Goal: Complete application form

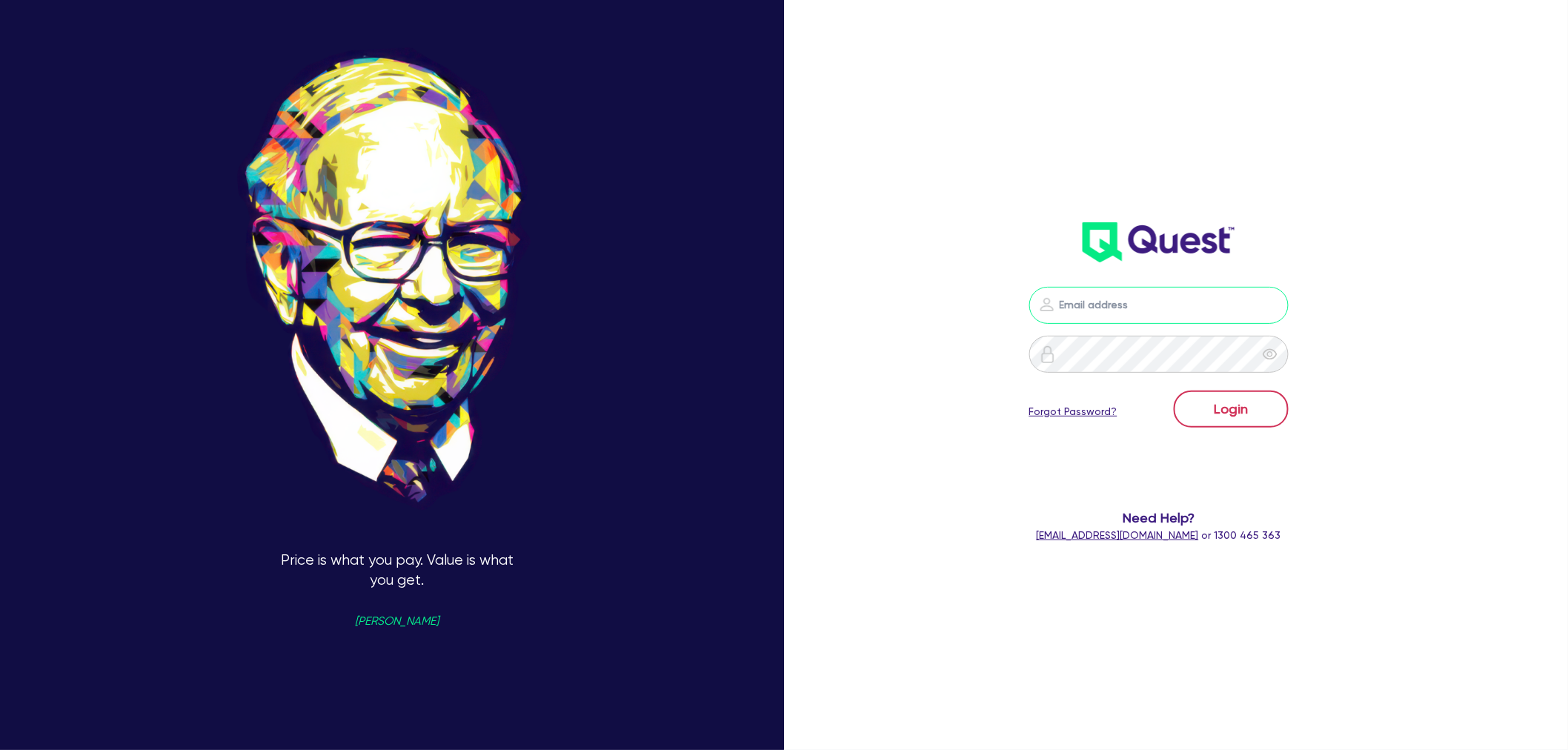
type input "[EMAIL_ADDRESS][PERSON_NAME][DOMAIN_NAME]"
click at [1225, 406] on button "Login" at bounding box center [1232, 409] width 115 height 37
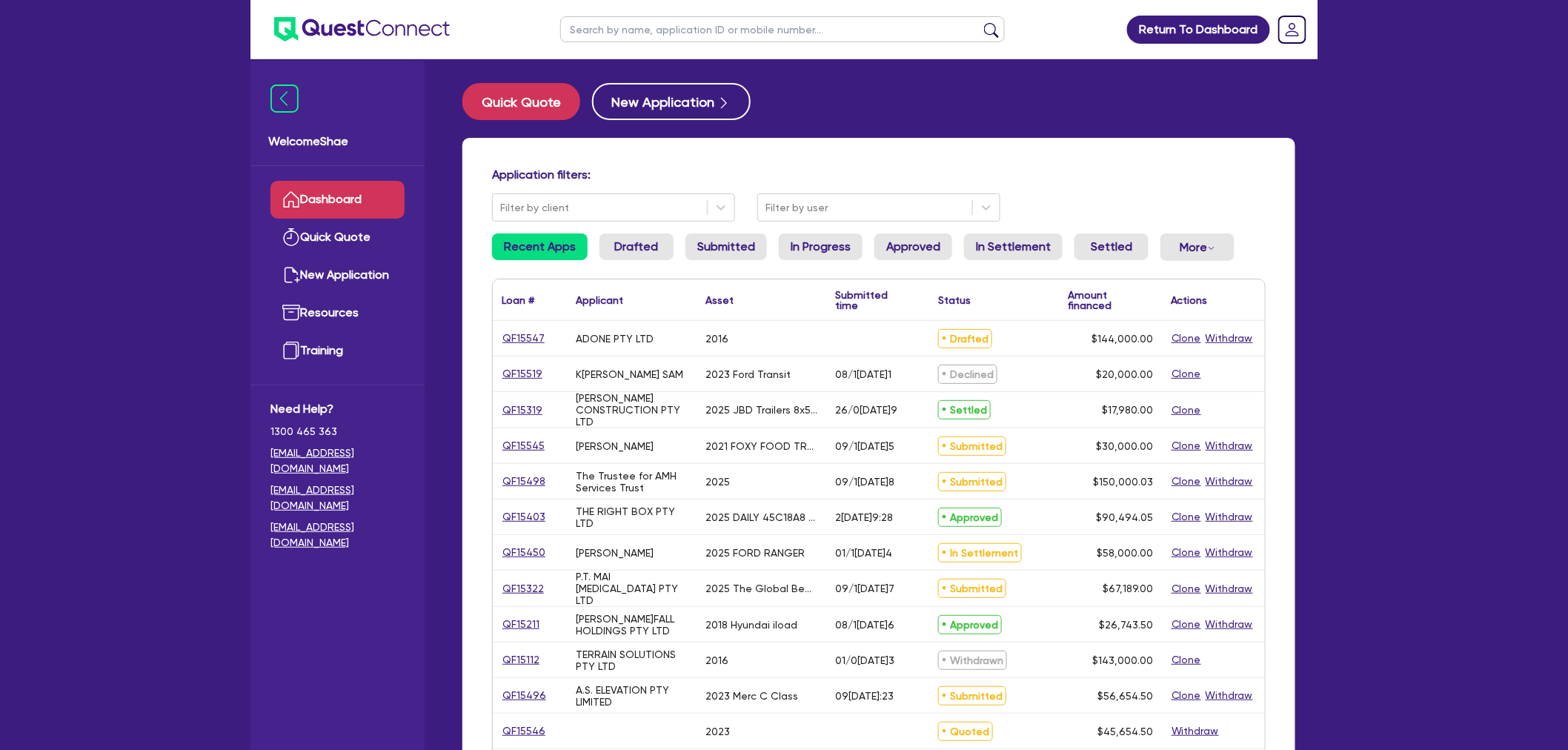
click at [617, 30] on input "text" at bounding box center [783, 30] width 445 height 26
paste input "QF15508"
type input "QF15508"
click at [980, 22] on button "submit" at bounding box center [991, 32] width 24 height 21
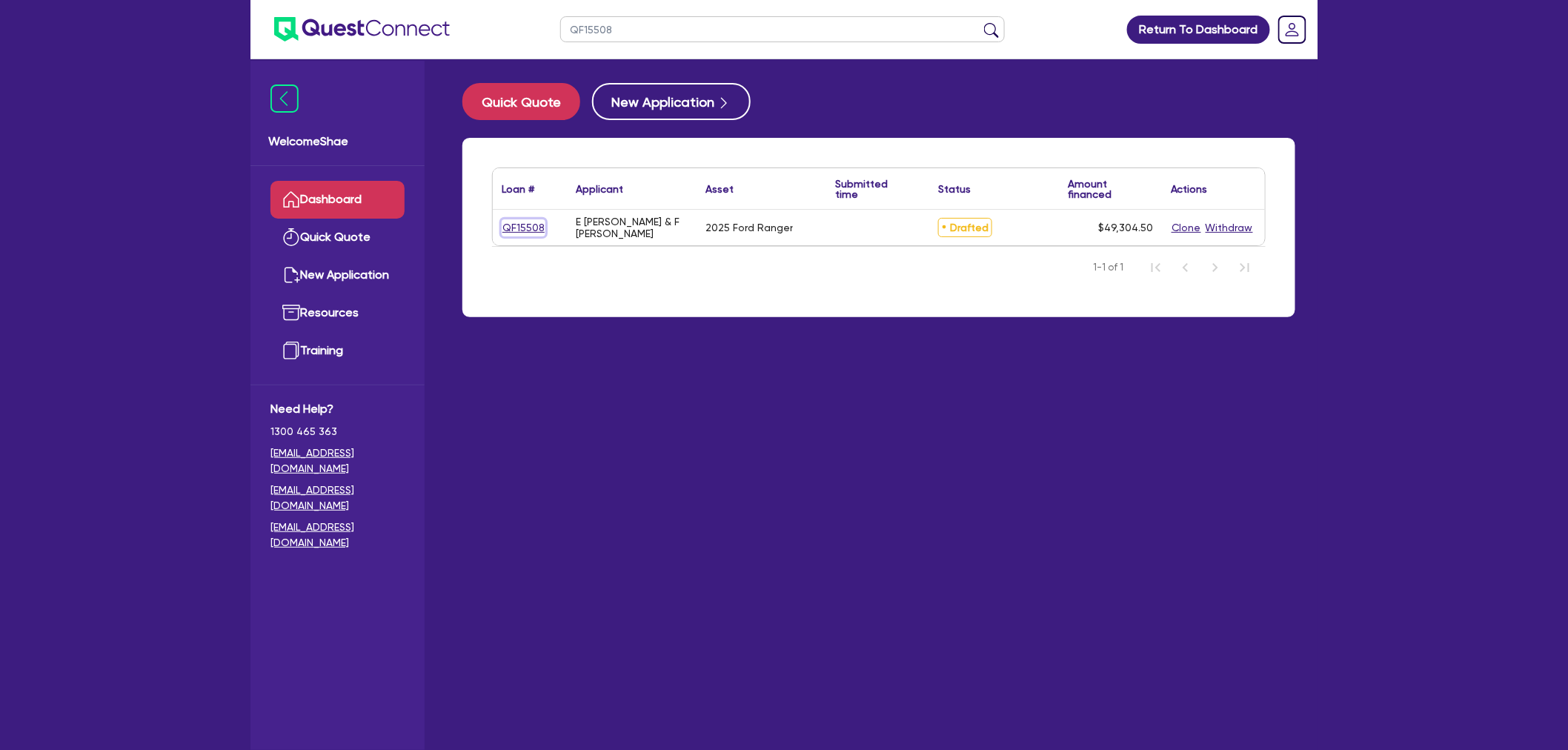
click at [506, 225] on link "QF15508" at bounding box center [523, 227] width 43 height 17
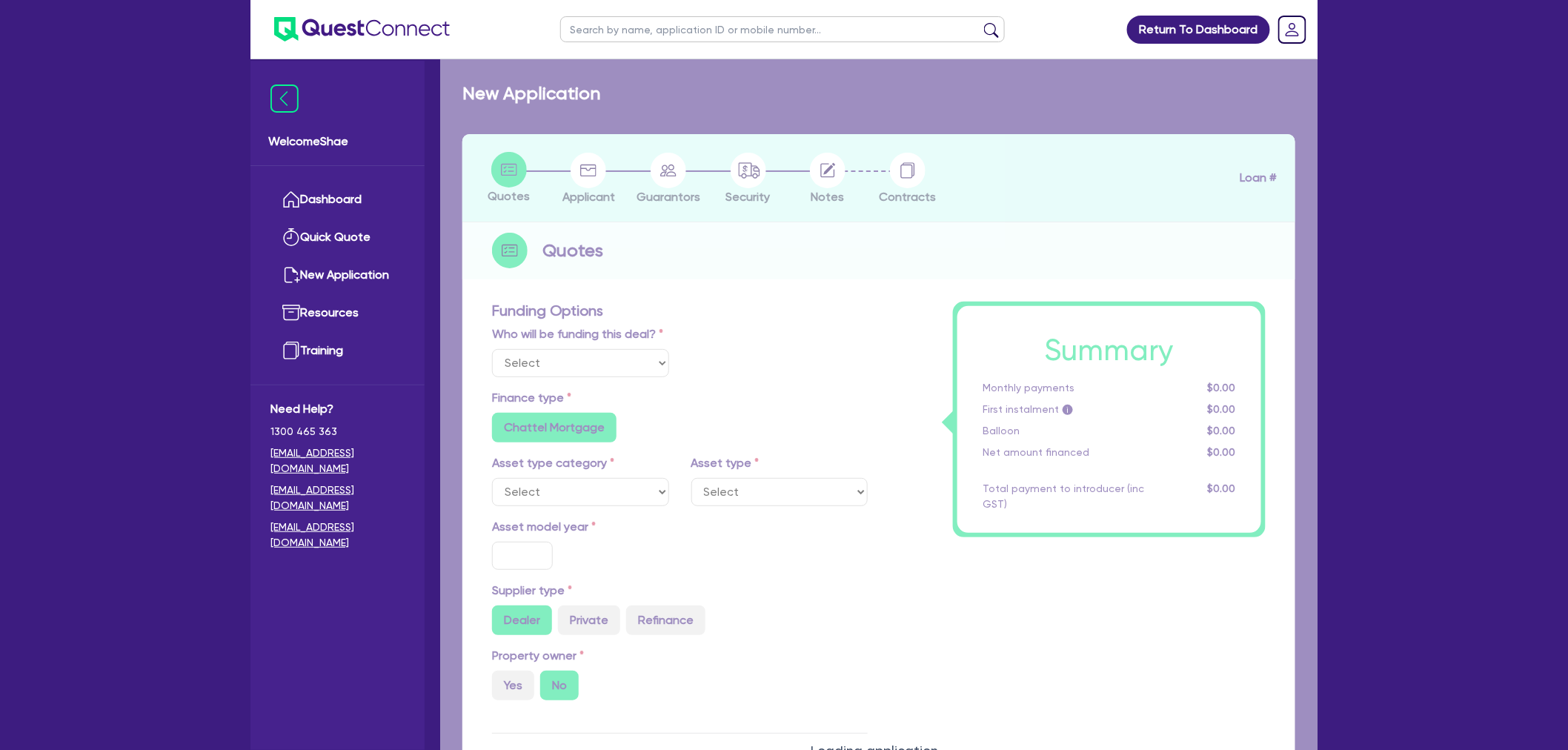
select select "Other"
select select "CARS_AND_LIGHT_TRUCKS"
type input "2025"
radio input "true"
type input "82,000"
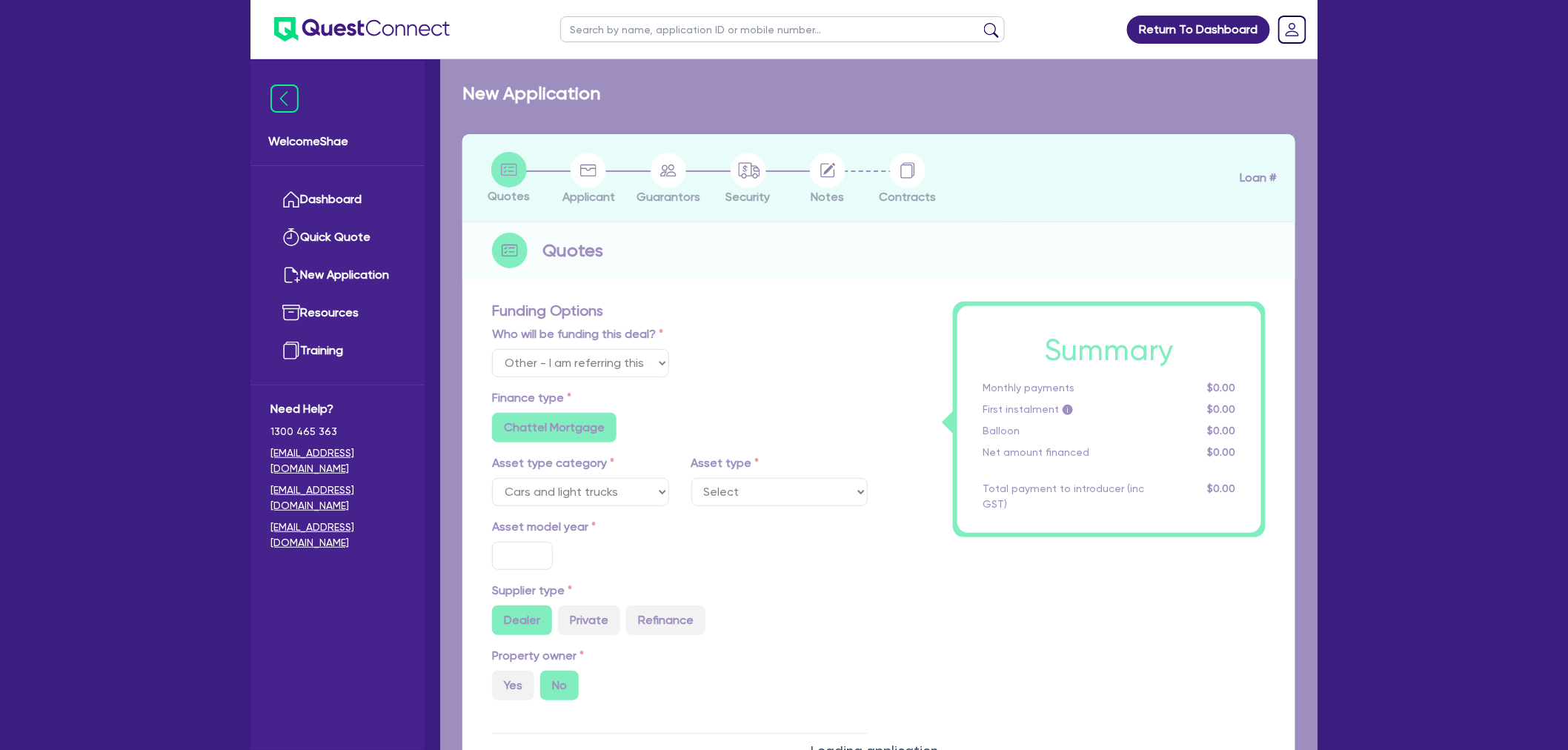
type input "35,000"
radio input "false"
type input "6.49"
radio input "false"
type input "1,500"
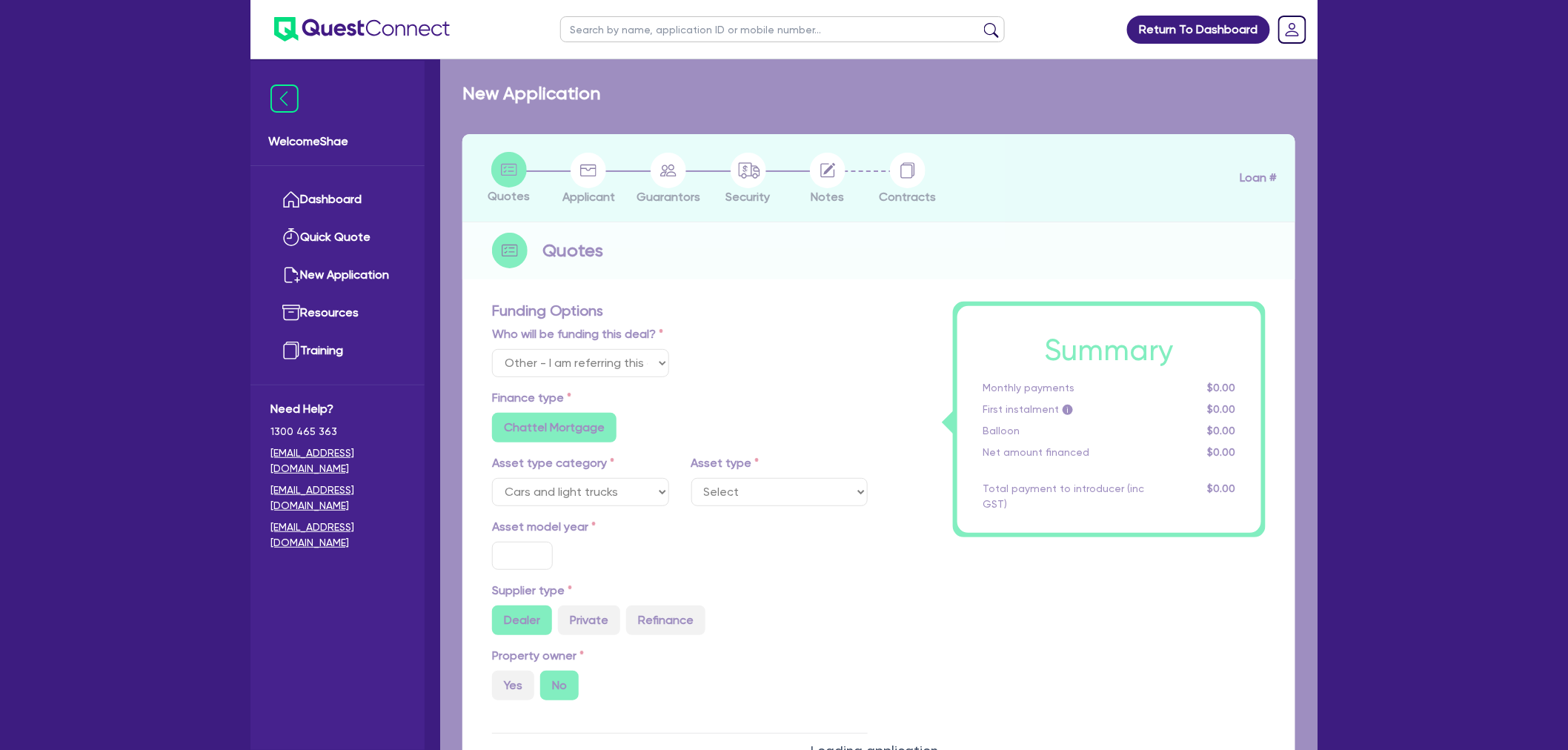
radio input "true"
select select "PASSENGER_VEHICLES"
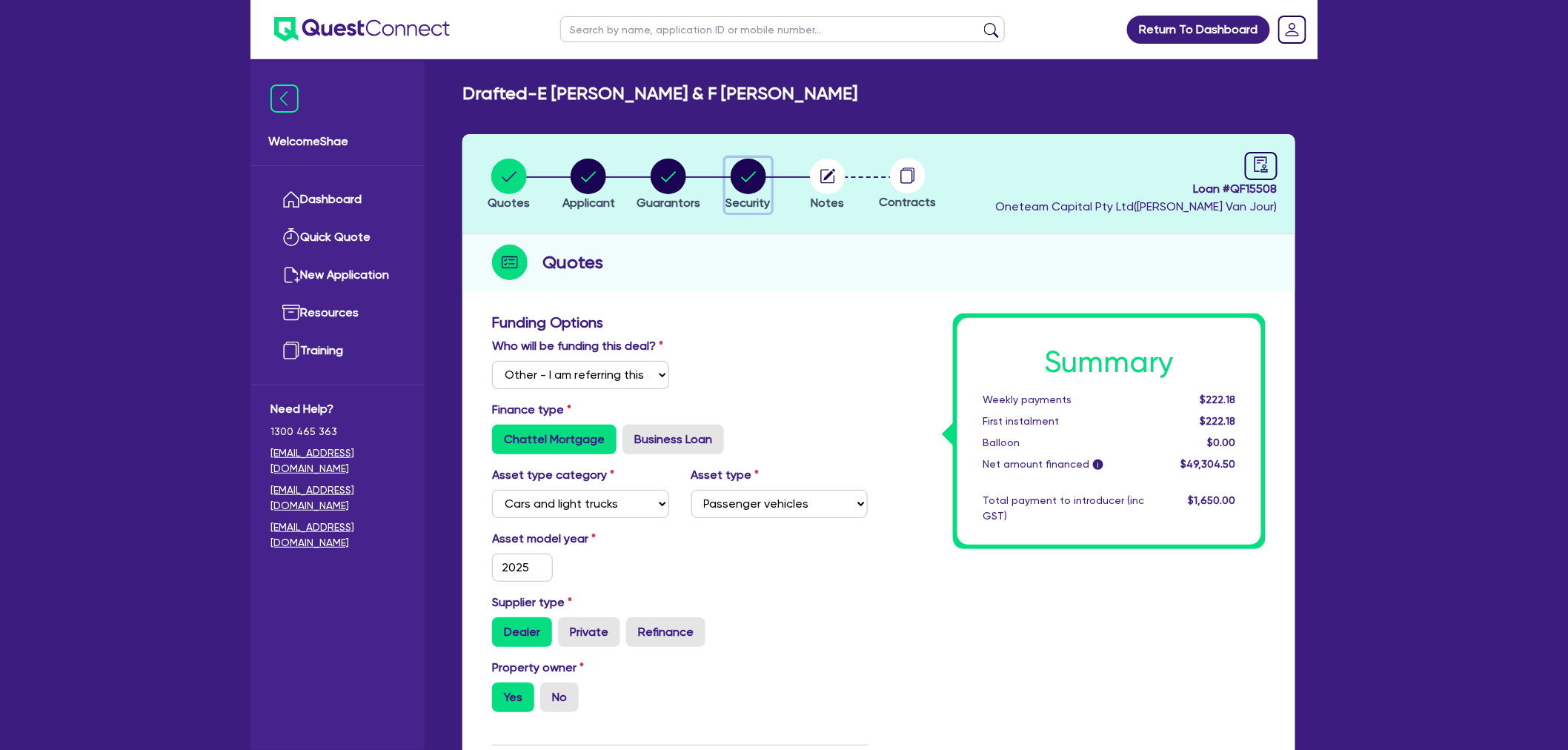
click at [744, 191] on circle "button" at bounding box center [748, 176] width 35 height 35
select select "CARS_AND_LIGHT_TRUCKS"
select select "PASSENGER_VEHICLES"
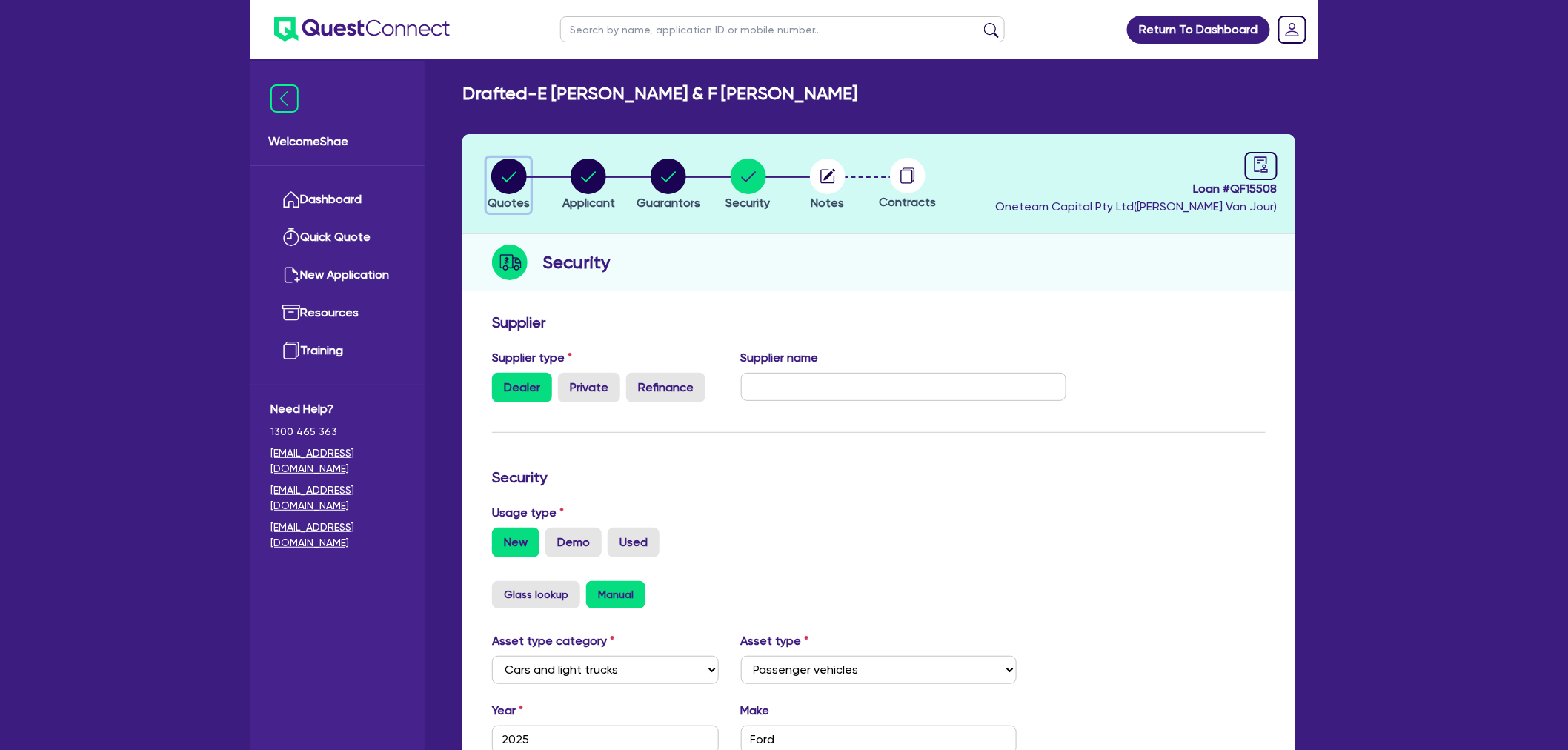
drag, startPoint x: 498, startPoint y: 172, endPoint x: 502, endPoint y: 180, distance: 8.9
click at [498, 172] on circle "button" at bounding box center [509, 176] width 35 height 35
select select "Other"
select select "CARS_AND_LIGHT_TRUCKS"
select select "PASSENGER_VEHICLES"
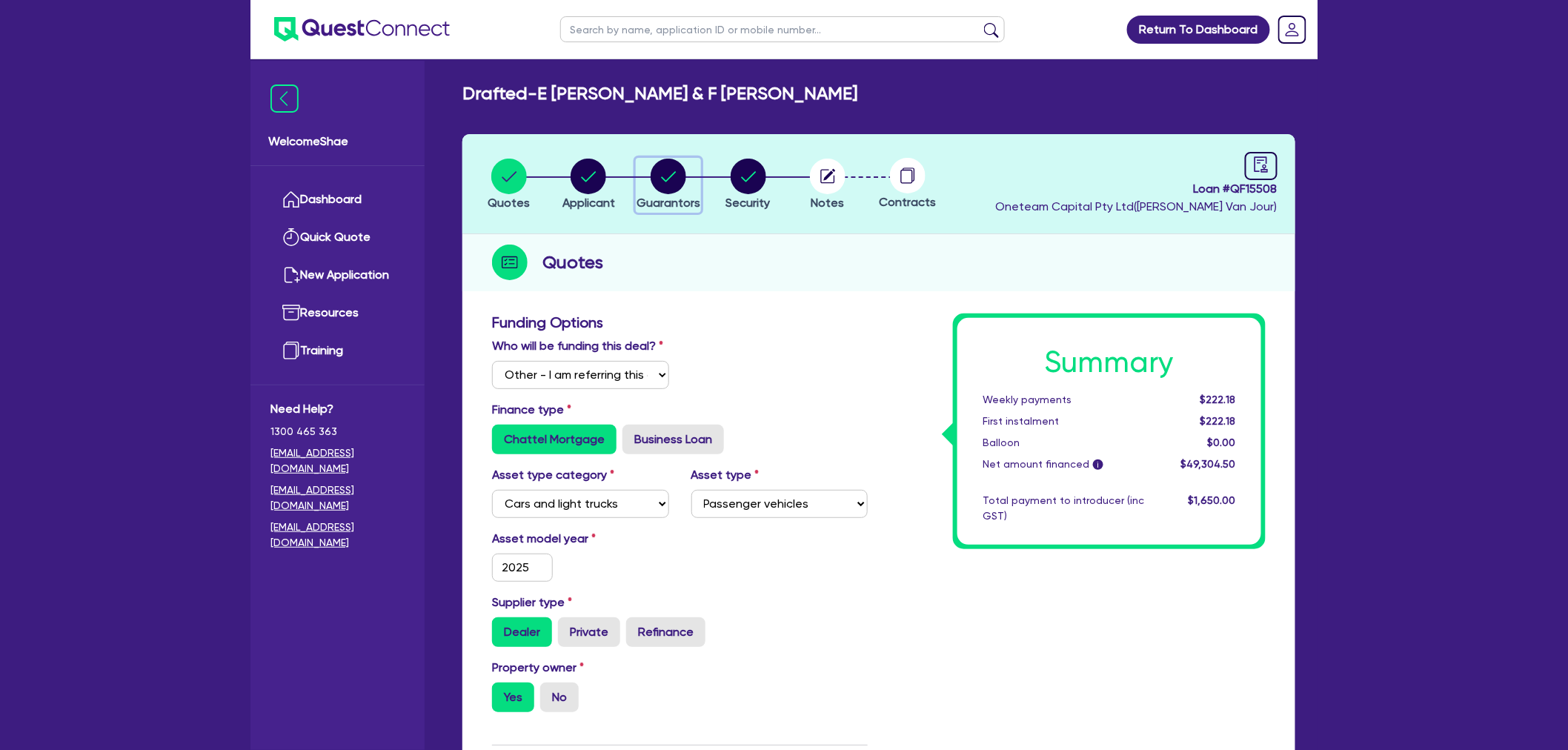
click at [663, 179] on circle "button" at bounding box center [668, 176] width 35 height 35
select select "MR"
select select "[GEOGRAPHIC_DATA]"
select select "MARRIED"
select select "VEHICLE"
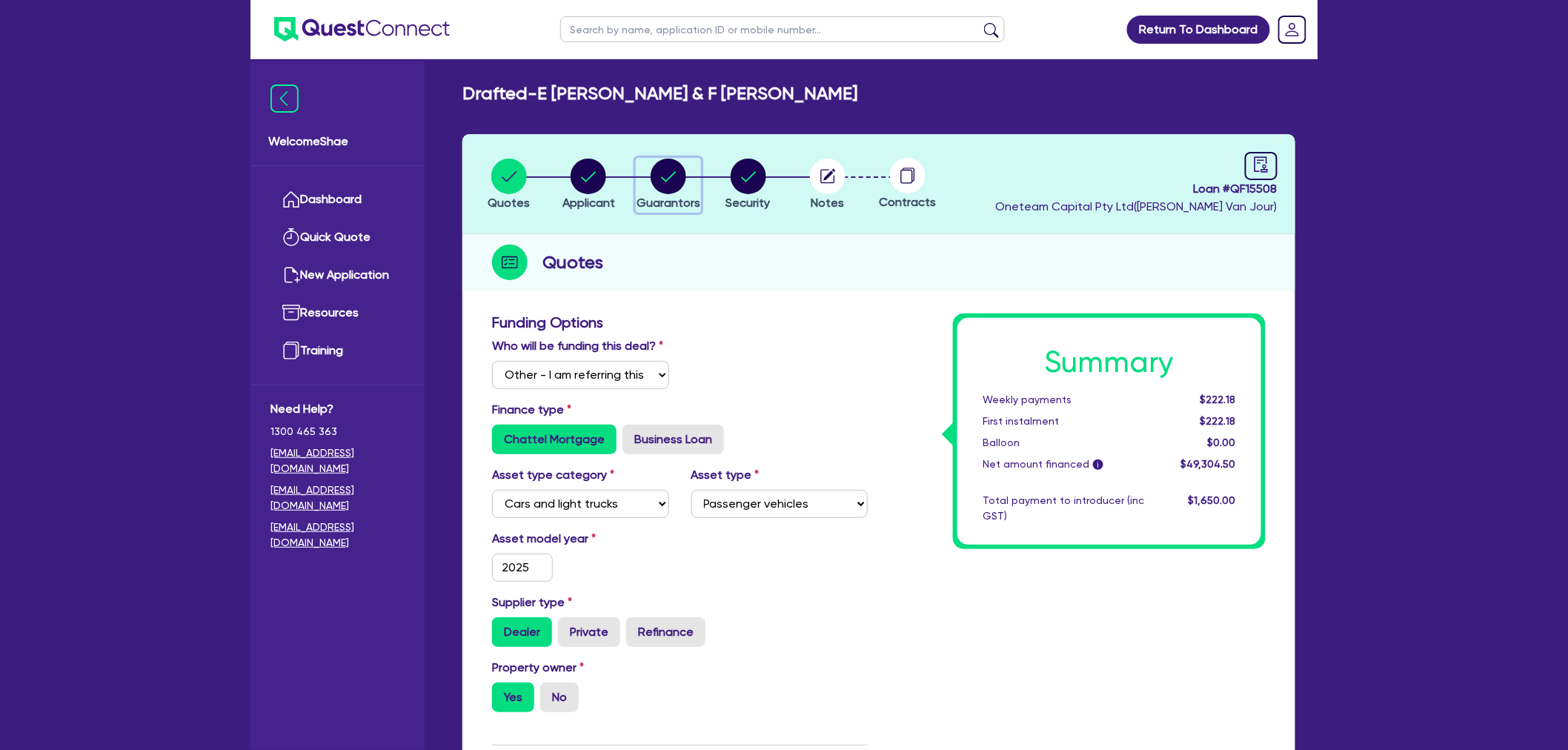
select select "CASH"
select select "MORTGAGE"
select select "MRS"
select select "[GEOGRAPHIC_DATA]"
select select "MARRIED"
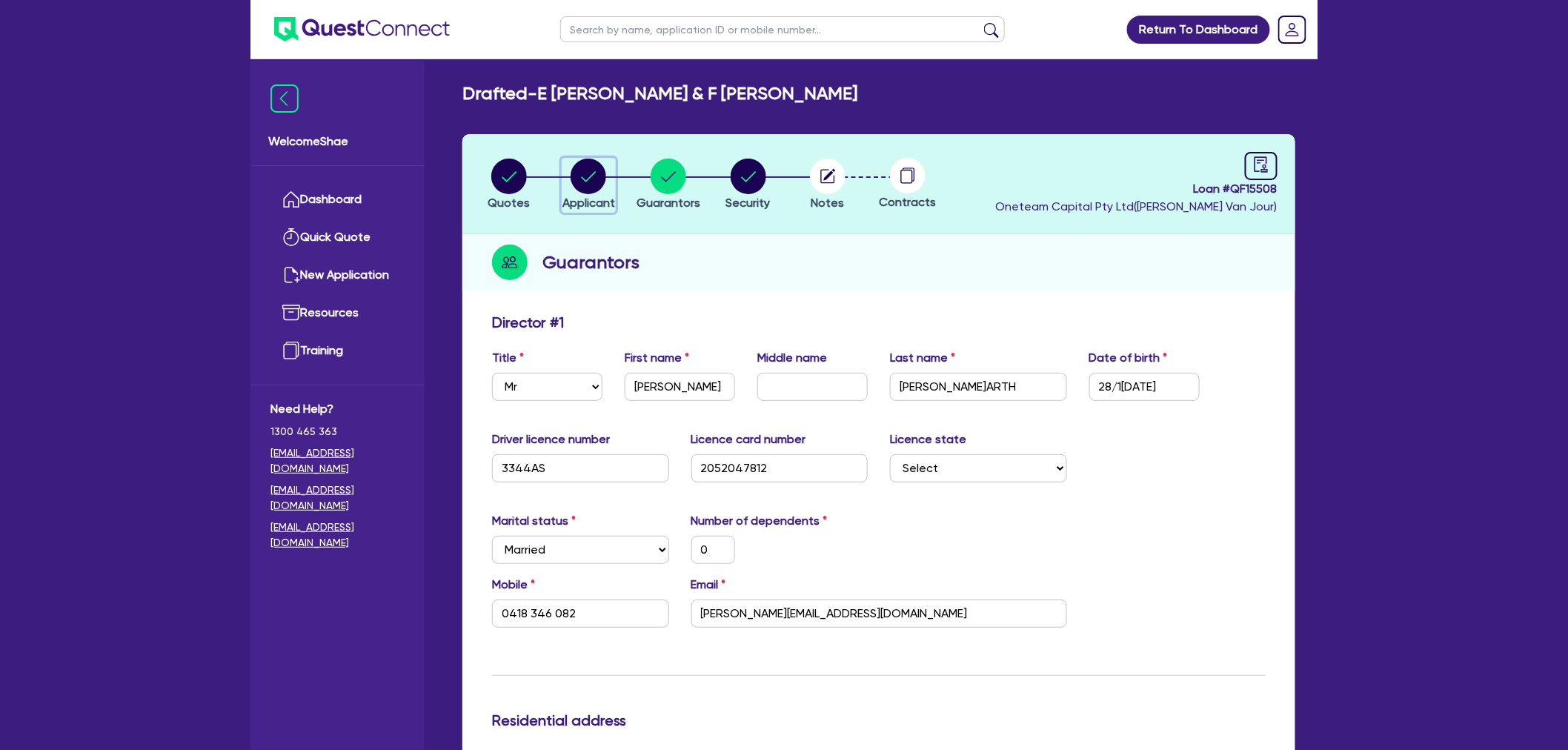
click at [593, 178] on circle "button" at bounding box center [588, 176] width 35 height 35
select select "PARTNERSHIP"
select select "BUILDING_CONSTRUCTION"
select select "TRADES_SERVICES_CONSUMERS"
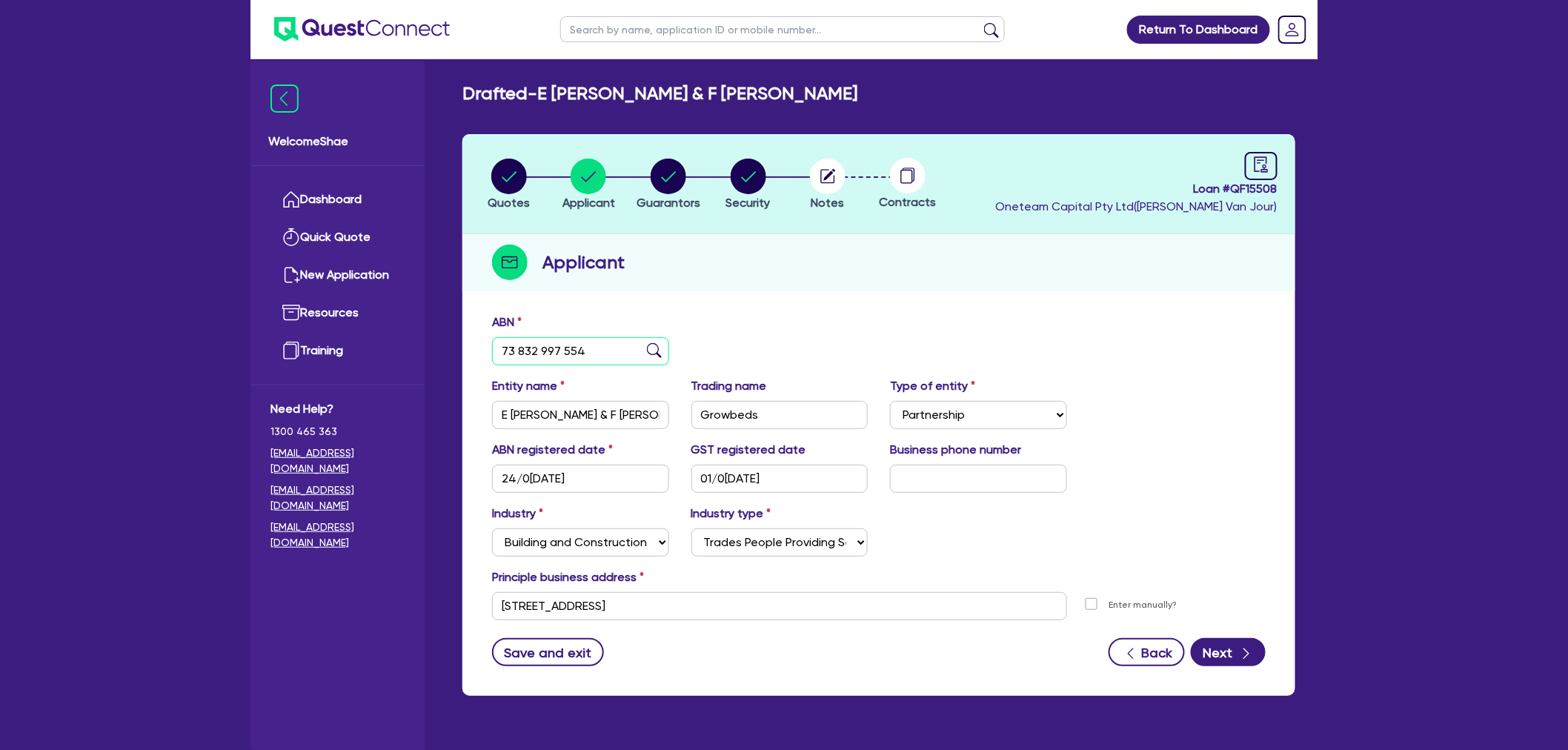
click at [546, 350] on input "73 832 997 554" at bounding box center [581, 351] width 177 height 28
click at [566, 418] on input "E [PERSON_NAME] & F [PERSON_NAME]" at bounding box center [581, 415] width 177 height 28
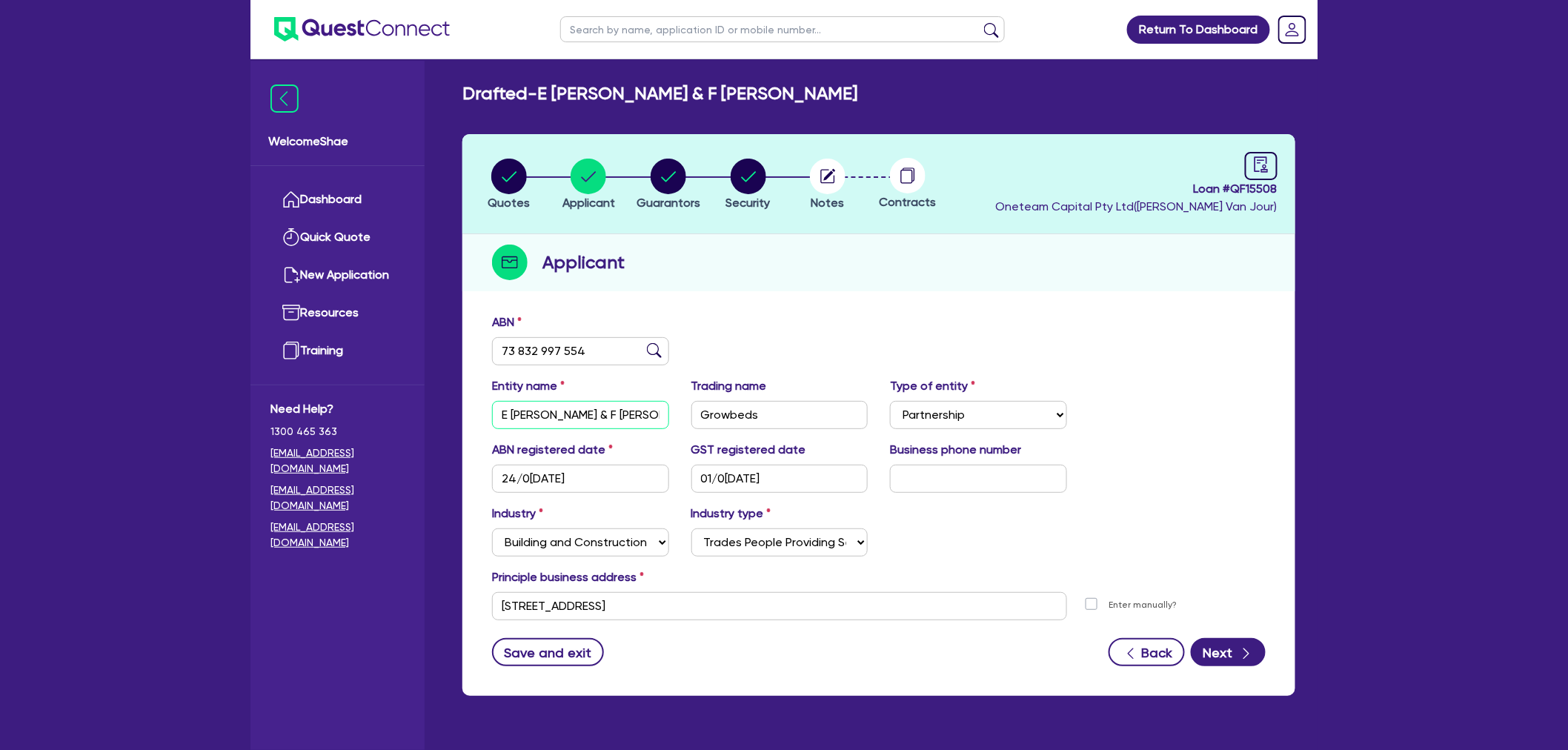
click at [566, 418] on input "E [PERSON_NAME] & F [PERSON_NAME]" at bounding box center [581, 415] width 177 height 28
click at [825, 167] on circle "button" at bounding box center [827, 176] width 35 height 35
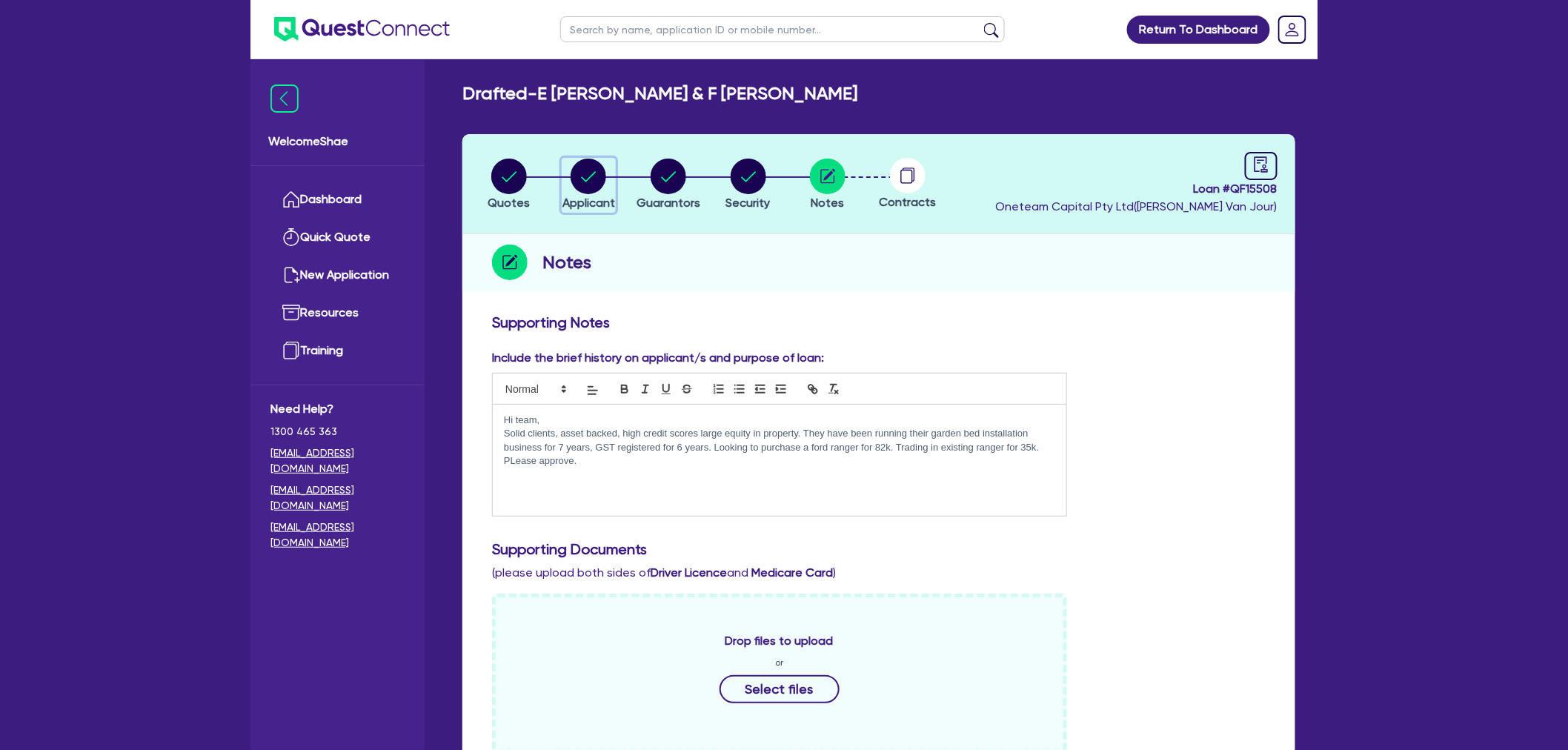
click at [596, 181] on circle "button" at bounding box center [588, 176] width 35 height 35
select select "PARTNERSHIP"
select select "BUILDING_CONSTRUCTION"
select select "TRADES_SERVICES_CONSUMERS"
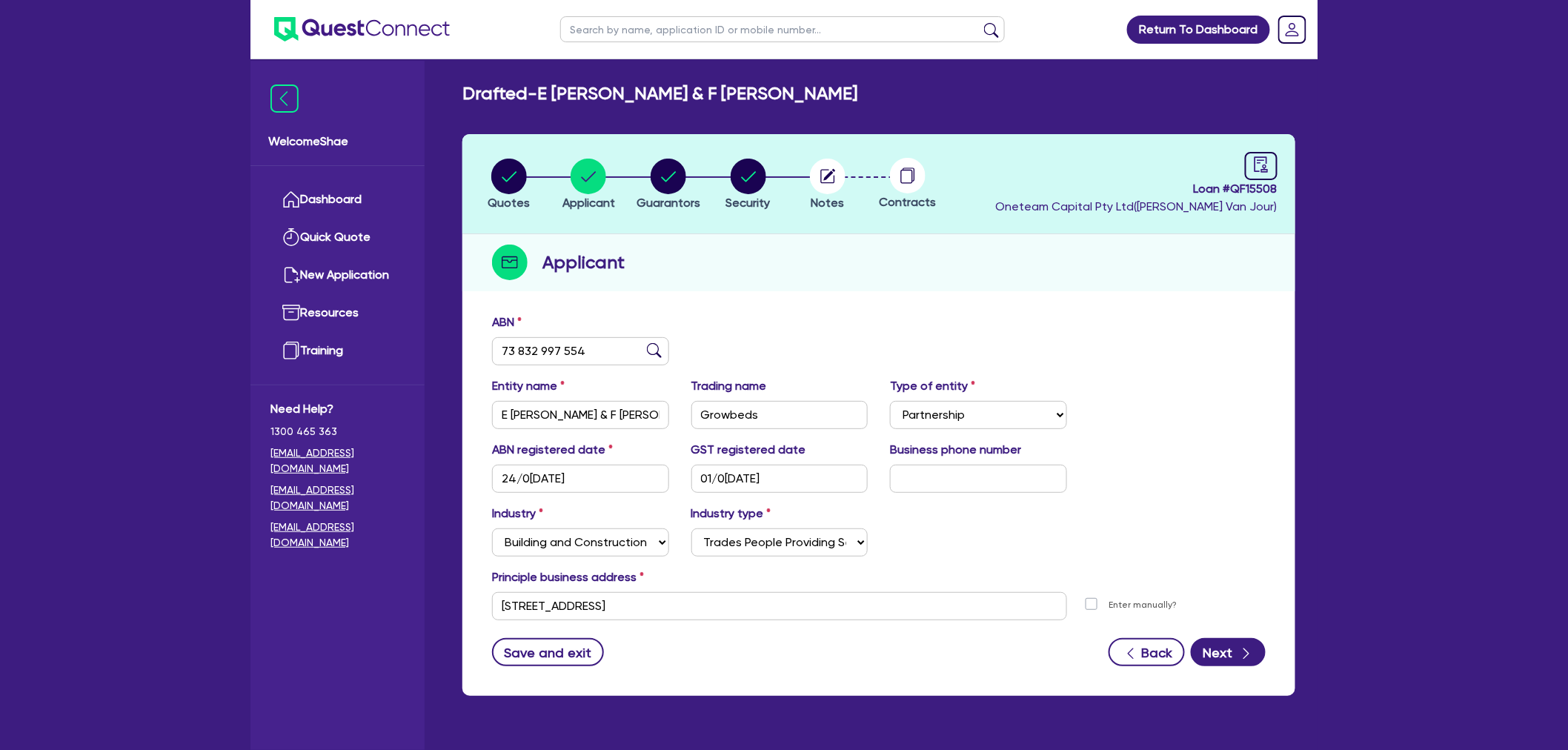
click at [676, 86] on h2 "Drafted -[PERSON_NAME]ARTH [PERSON_NAME]ARTH" at bounding box center [660, 94] width 395 height 21
click at [665, 176] on circle "button" at bounding box center [668, 176] width 35 height 35
select select "MR"
select select "[GEOGRAPHIC_DATA]"
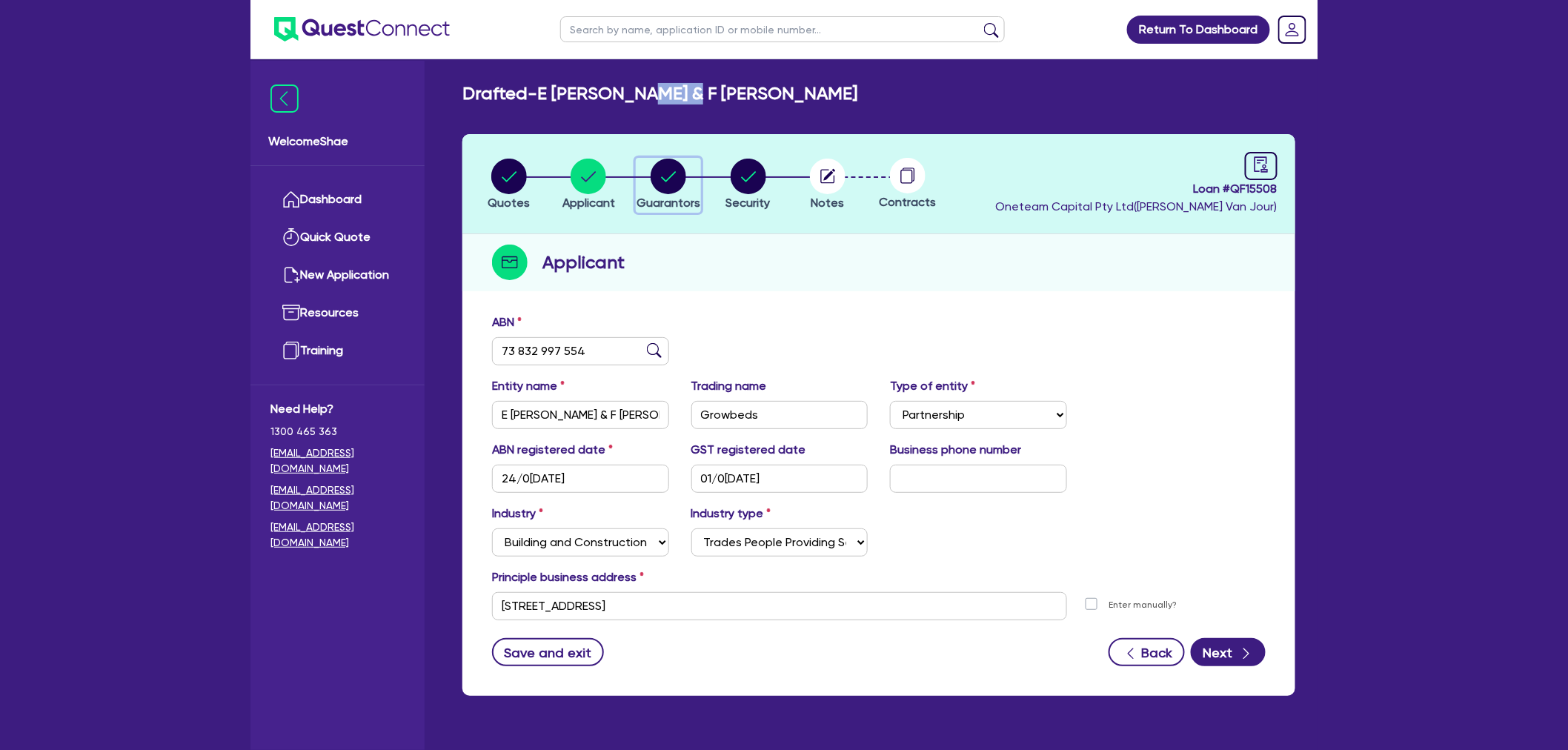
select select "MARRIED"
select select "VEHICLE"
select select "CASH"
select select "MORTGAGE"
select select "MRS"
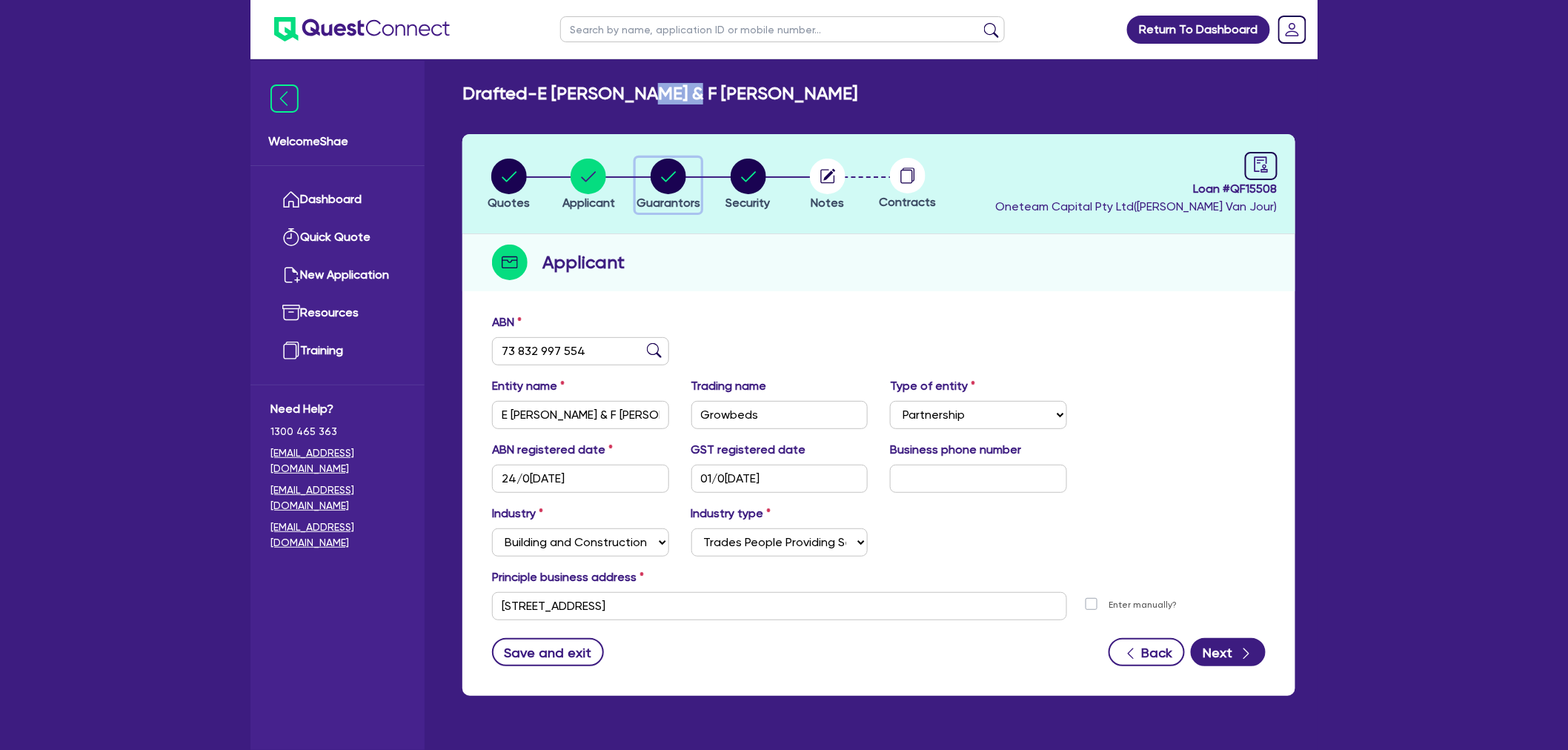
select select "[GEOGRAPHIC_DATA]"
select select "MARRIED"
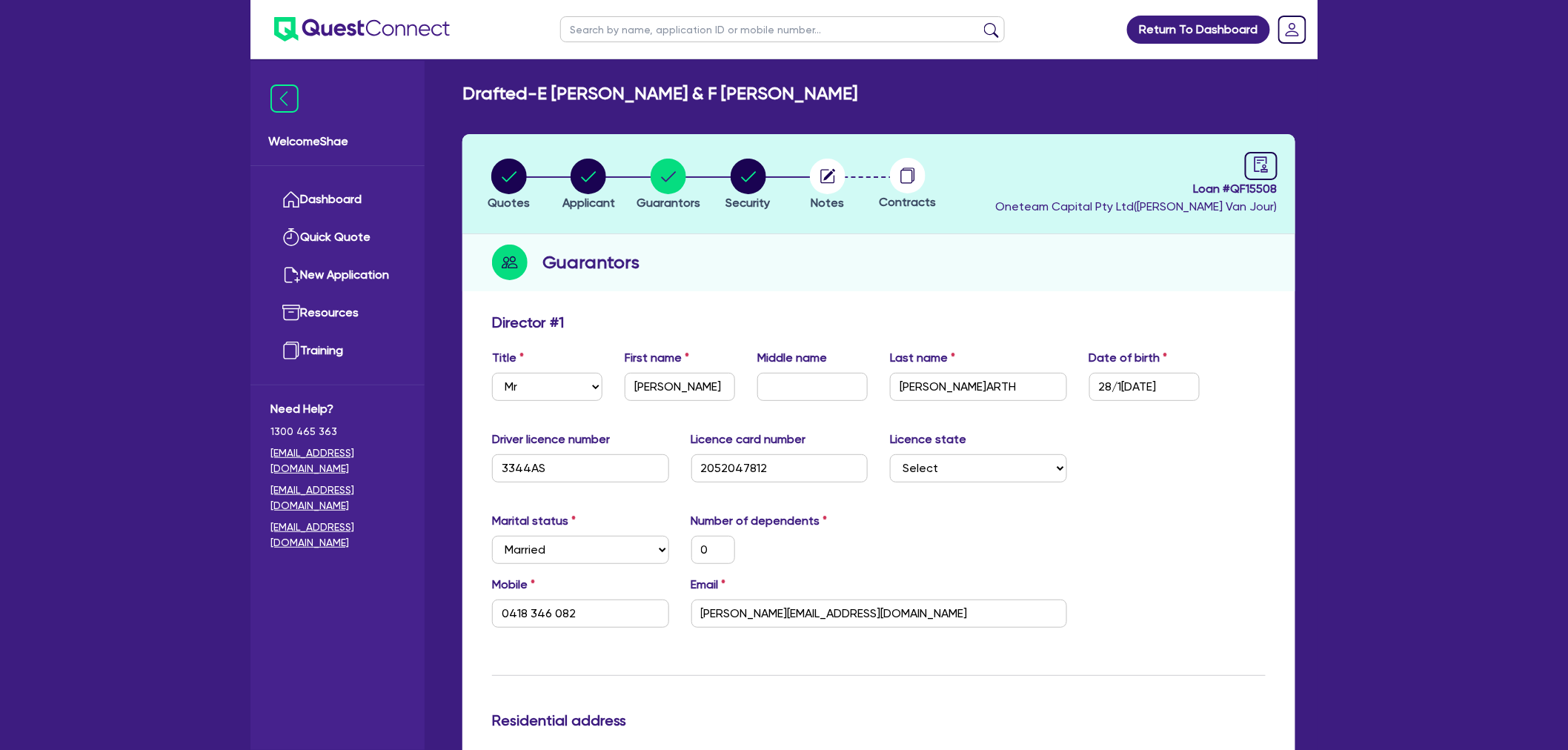
click at [827, 173] on circle "button" at bounding box center [827, 176] width 35 height 35
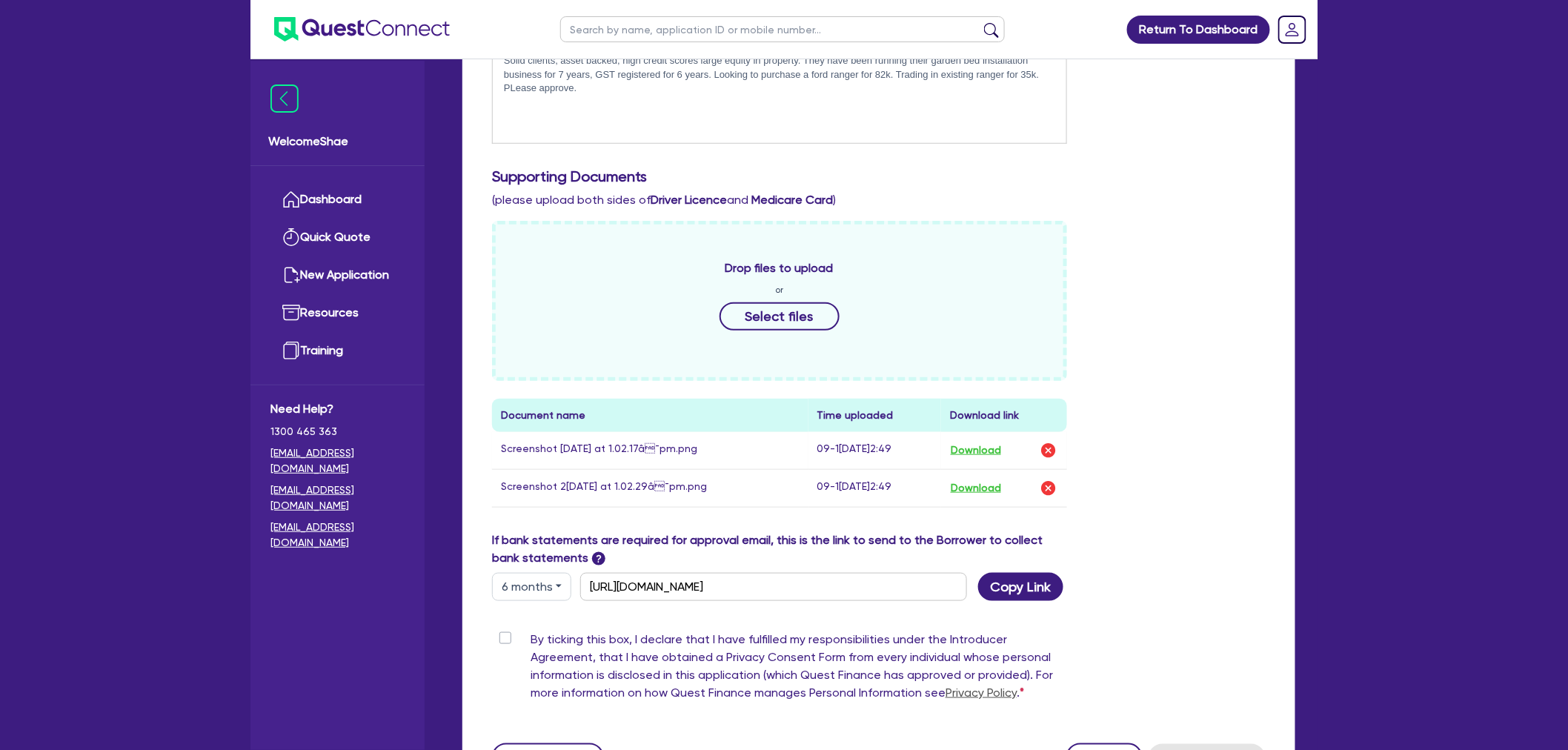
scroll to position [411, 0]
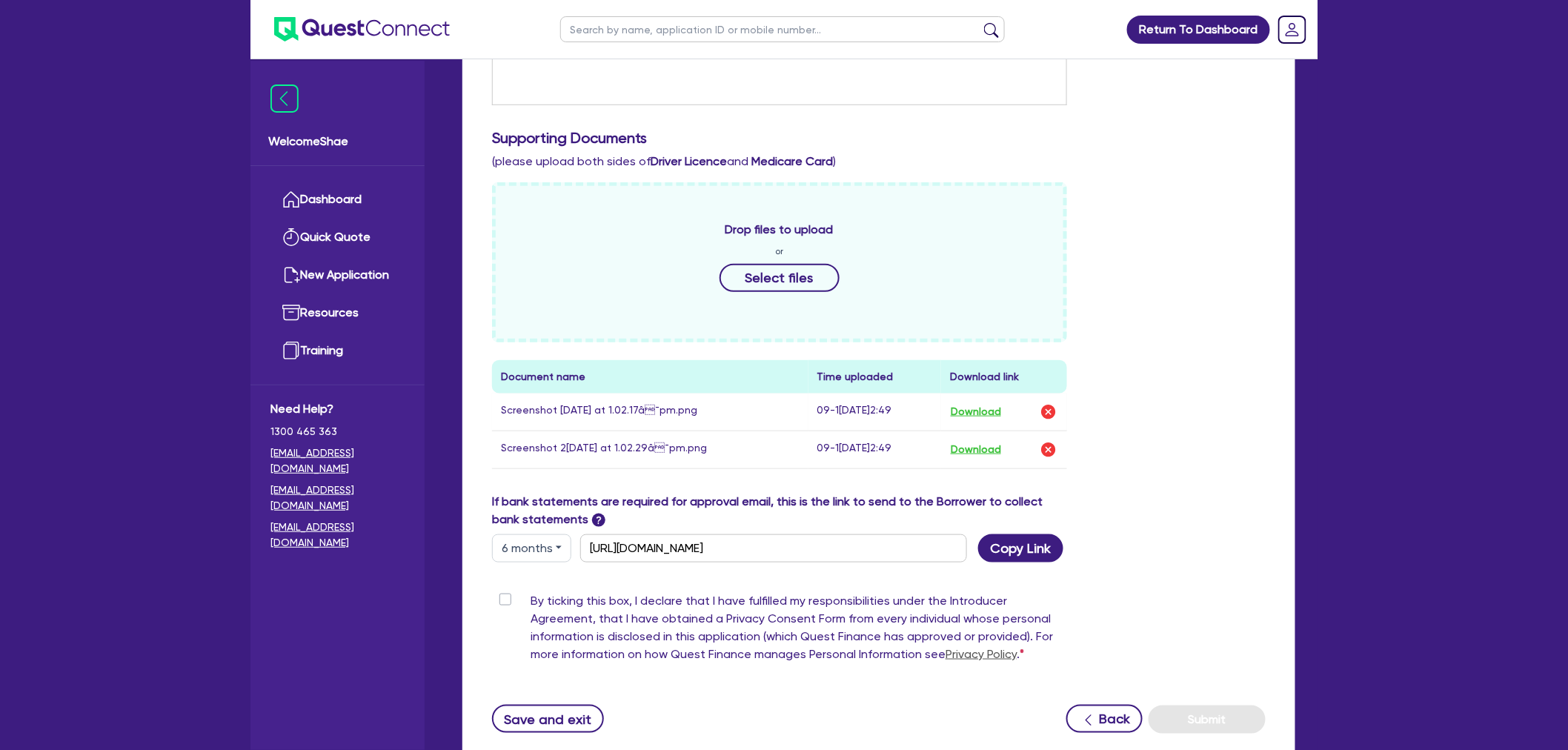
click at [226, 610] on div "Return To Dashboard Edit Profile Logout Welcome Shae Dashboard Quick Quote New …" at bounding box center [784, 222] width 1568 height 1265
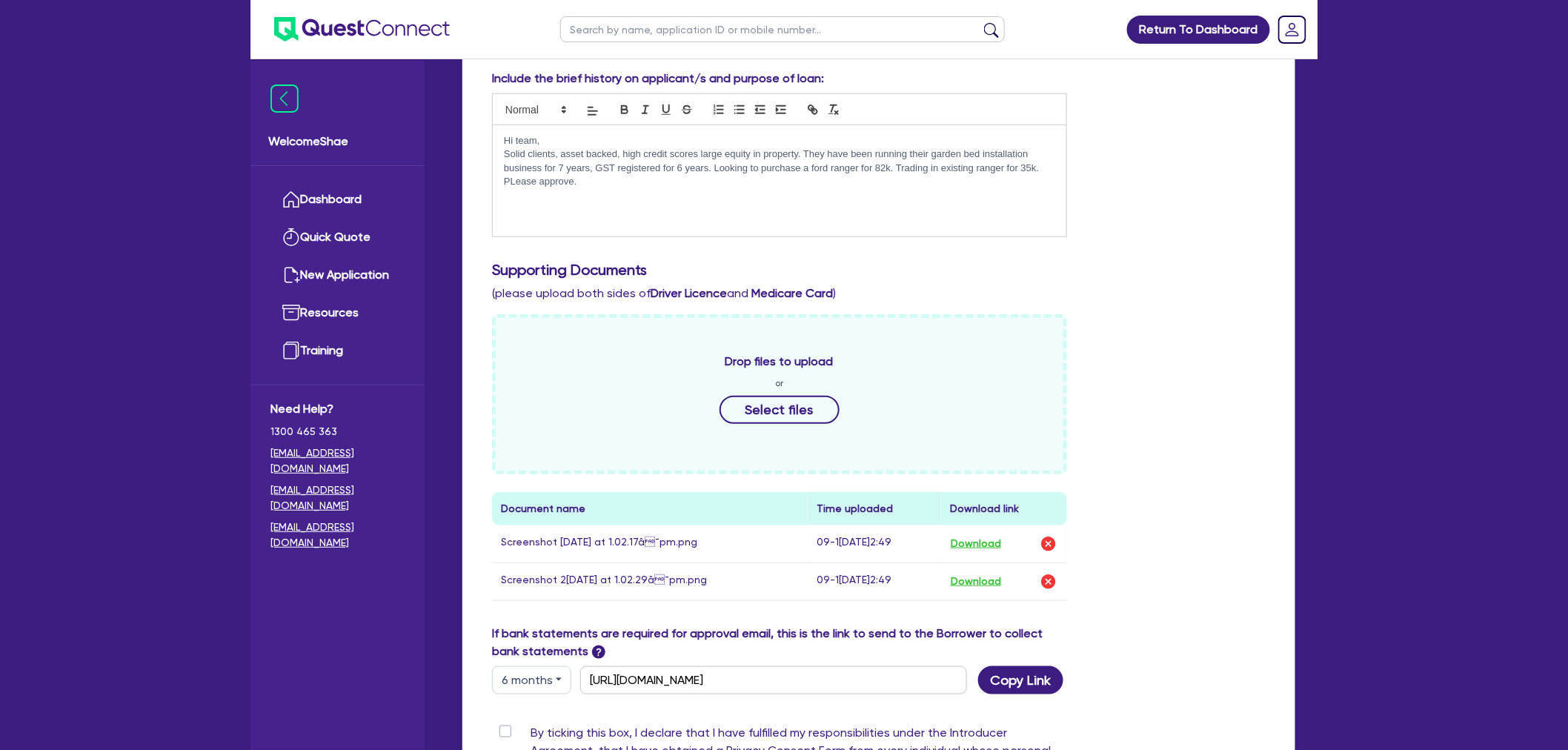
scroll to position [0, 0]
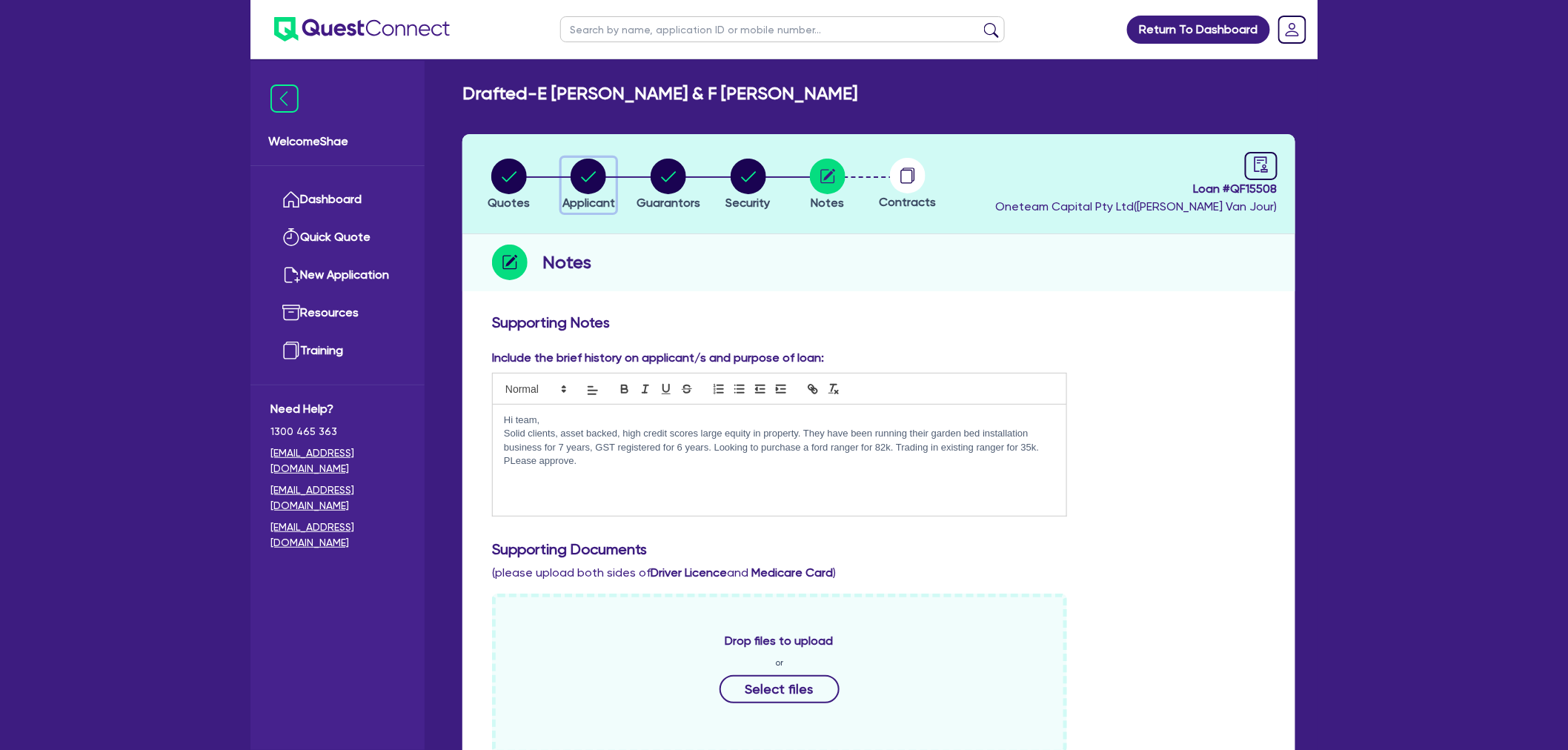
click at [590, 174] on circle "button" at bounding box center [588, 176] width 35 height 35
select select "PARTNERSHIP"
select select "BUILDING_CONSTRUCTION"
select select "TRADES_SERVICES_CONSUMERS"
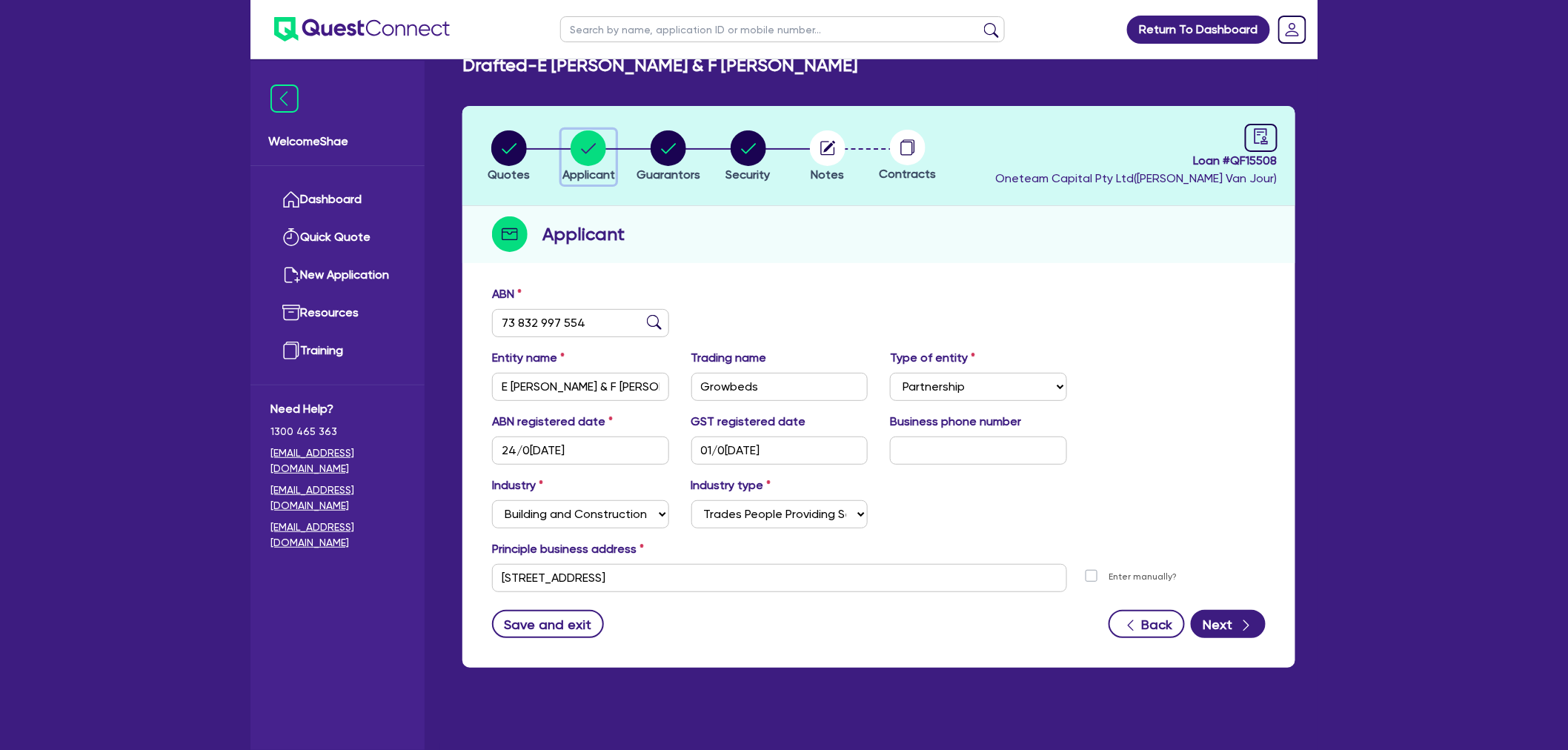
scroll to position [59, 0]
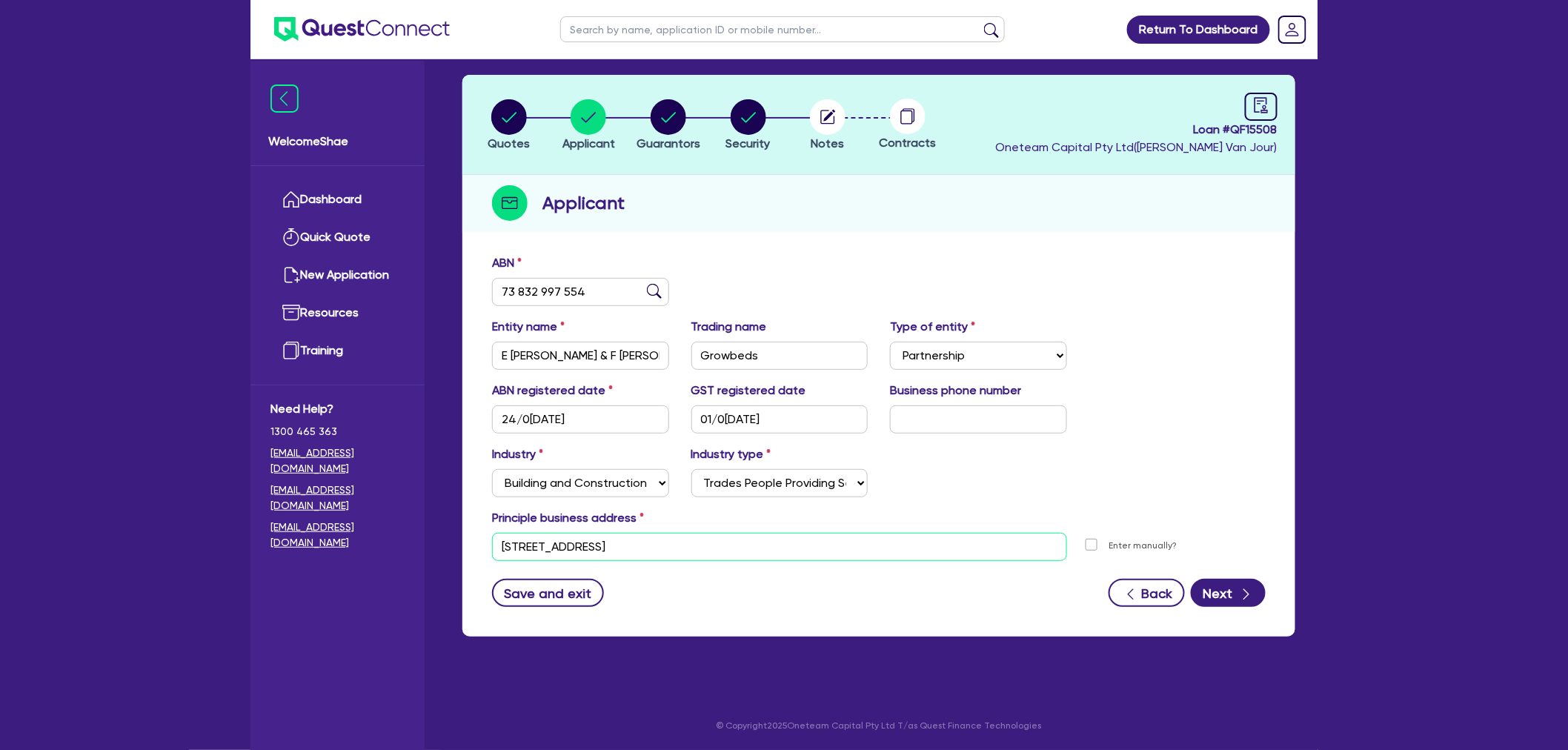
click at [626, 546] on input "[STREET_ADDRESS]" at bounding box center [779, 546] width 575 height 28
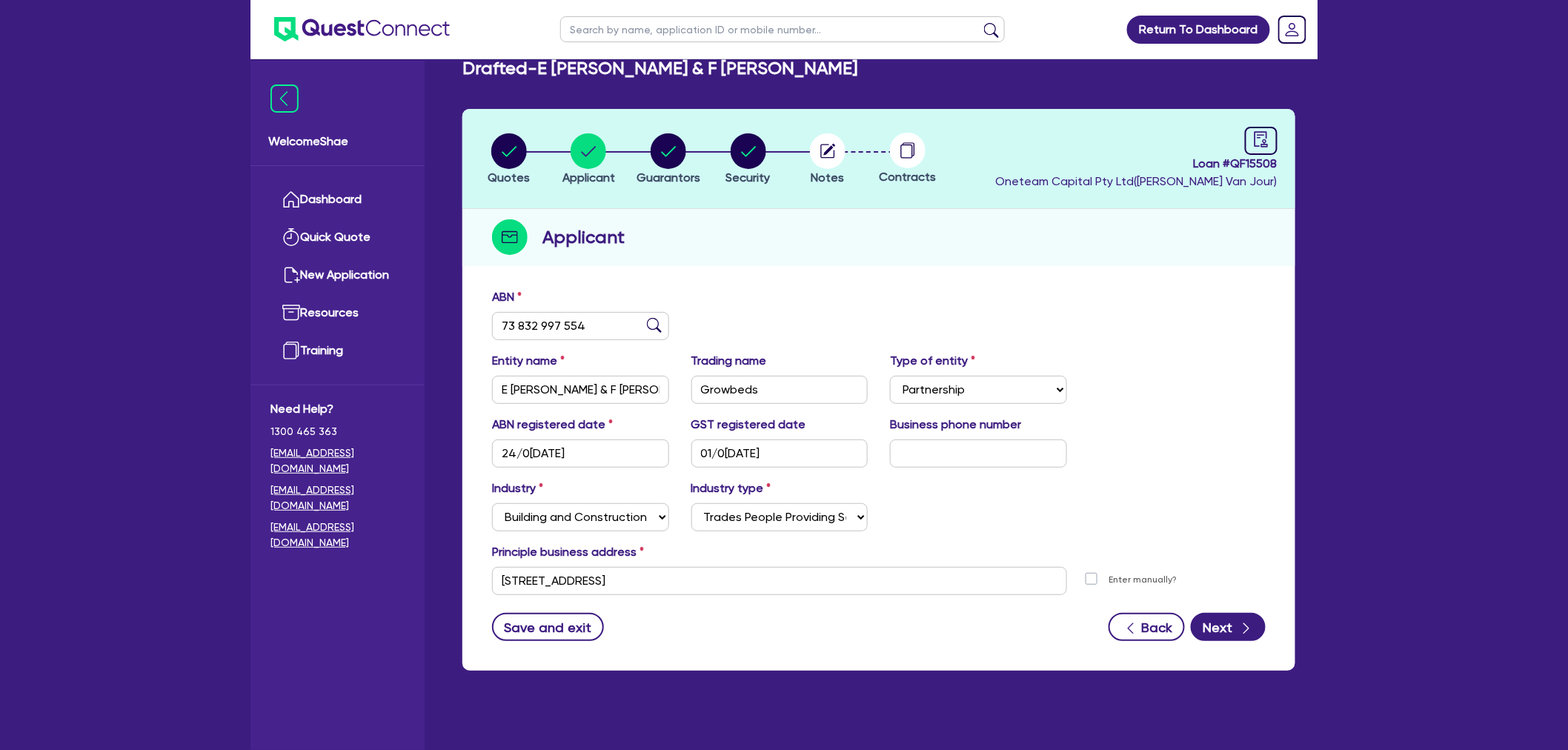
scroll to position [0, 0]
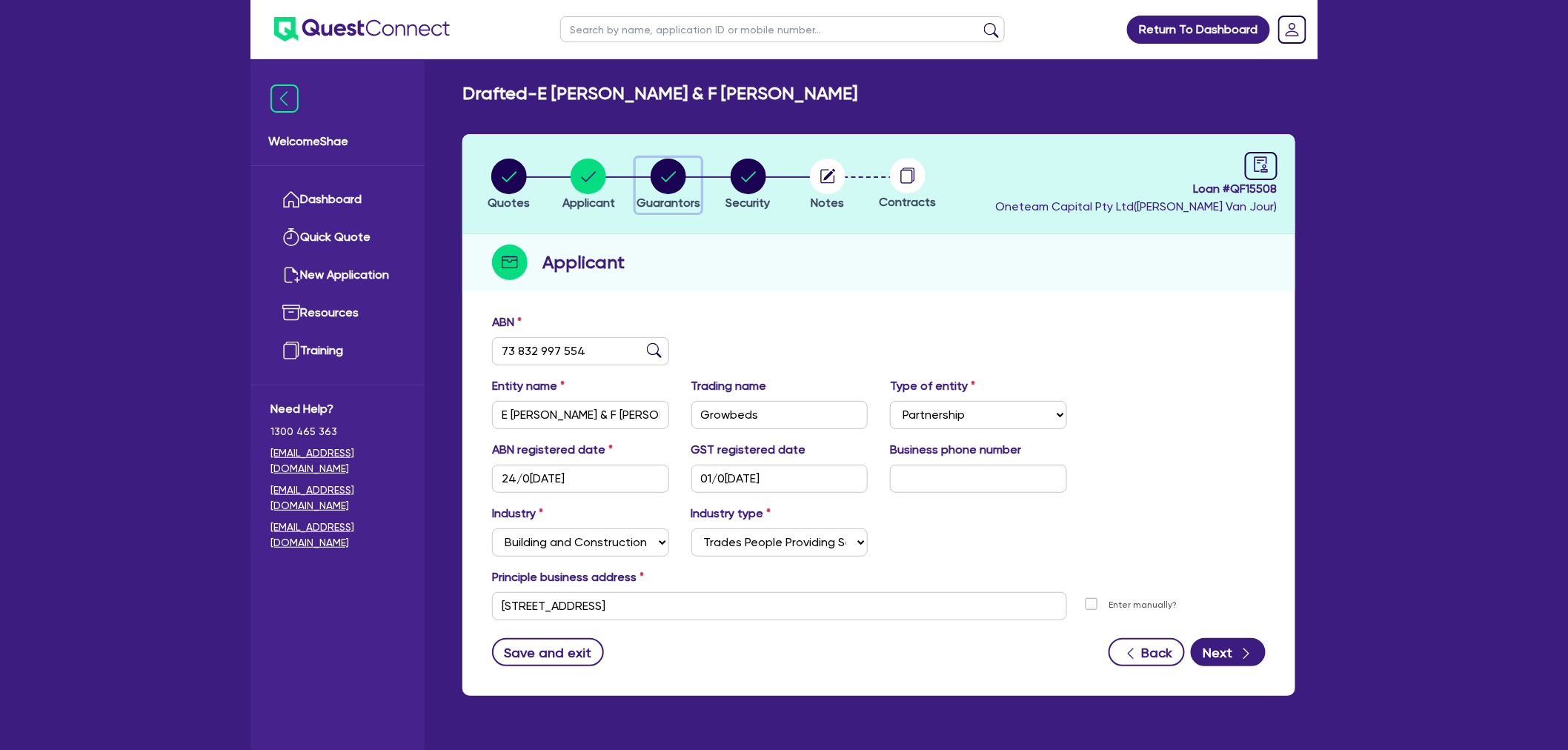
click at [679, 172] on circle "button" at bounding box center [668, 176] width 35 height 35
select select "MR"
select select "[GEOGRAPHIC_DATA]"
select select "MARRIED"
select select "VEHICLE"
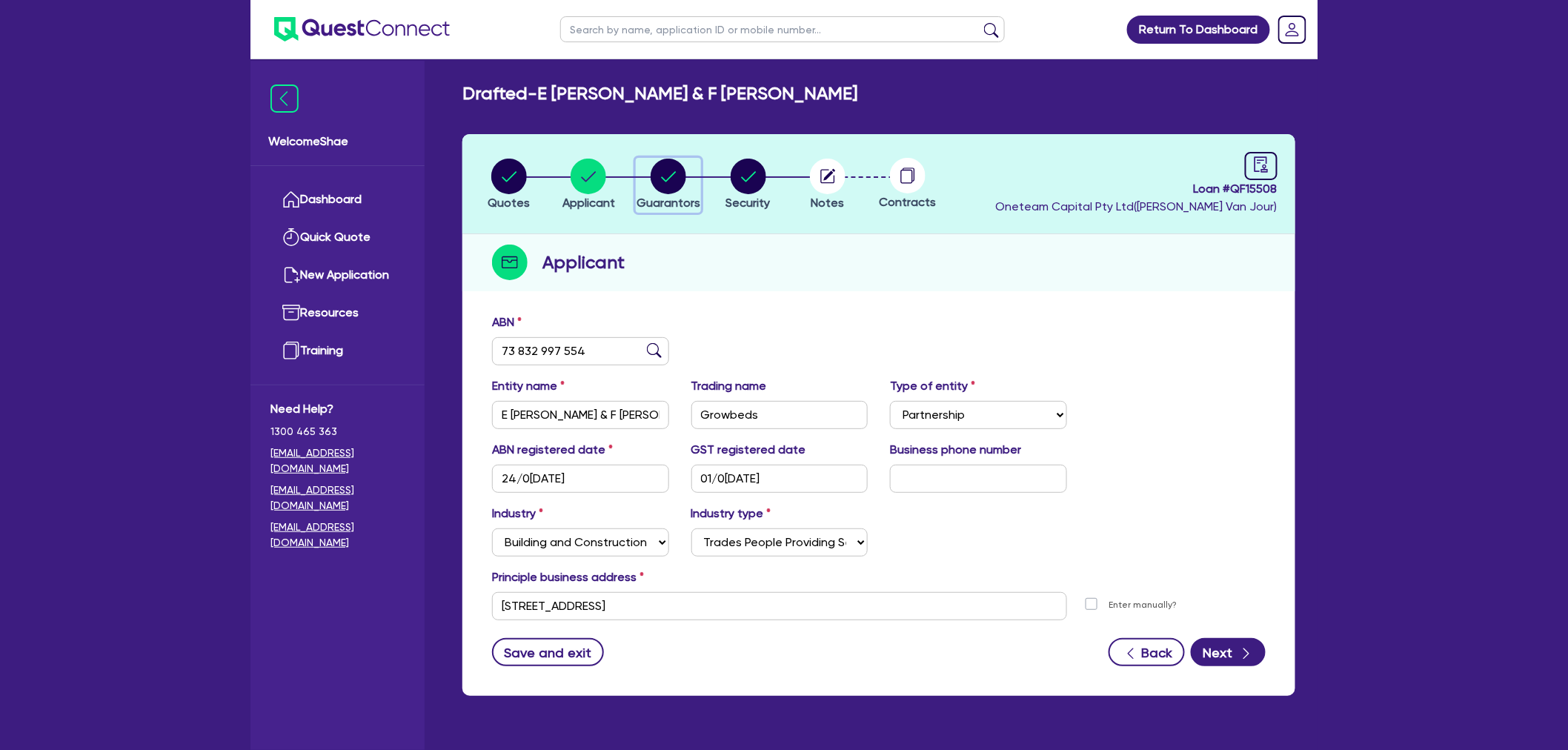
select select "CASH"
select select "MORTGAGE"
select select "MRS"
select select "[GEOGRAPHIC_DATA]"
select select "MARRIED"
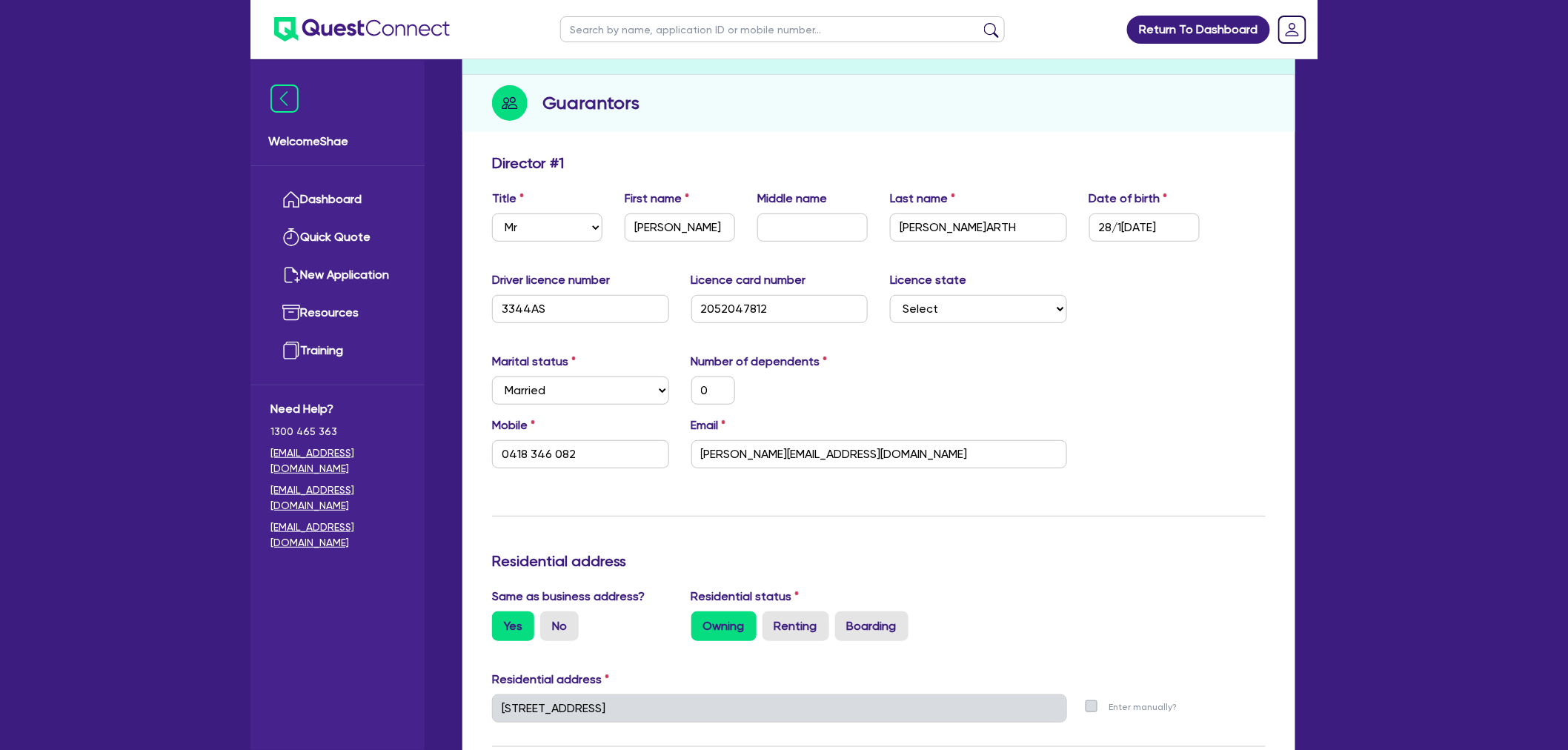
scroll to position [165, 0]
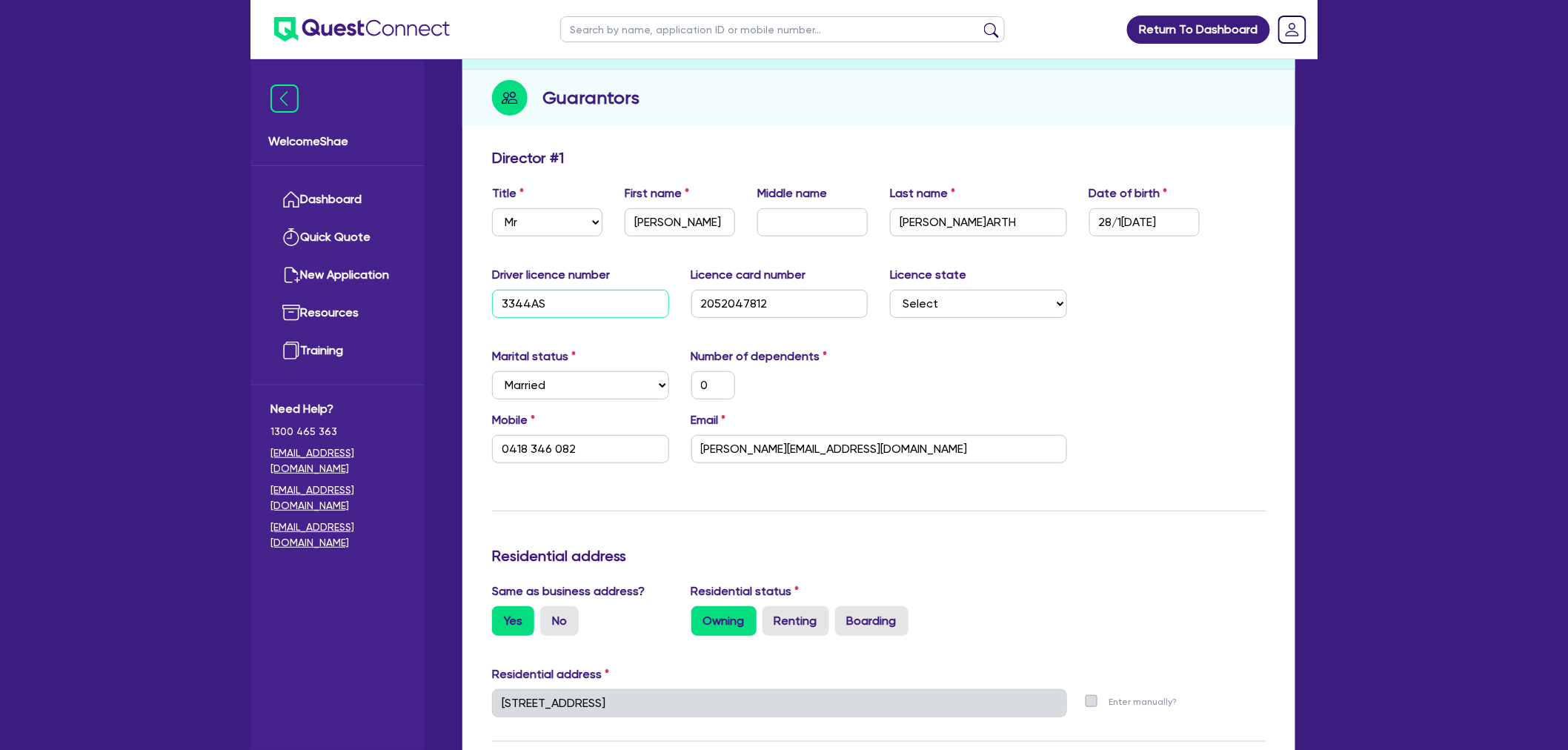
click at [521, 304] on input "3344AS" at bounding box center [581, 304] width 177 height 28
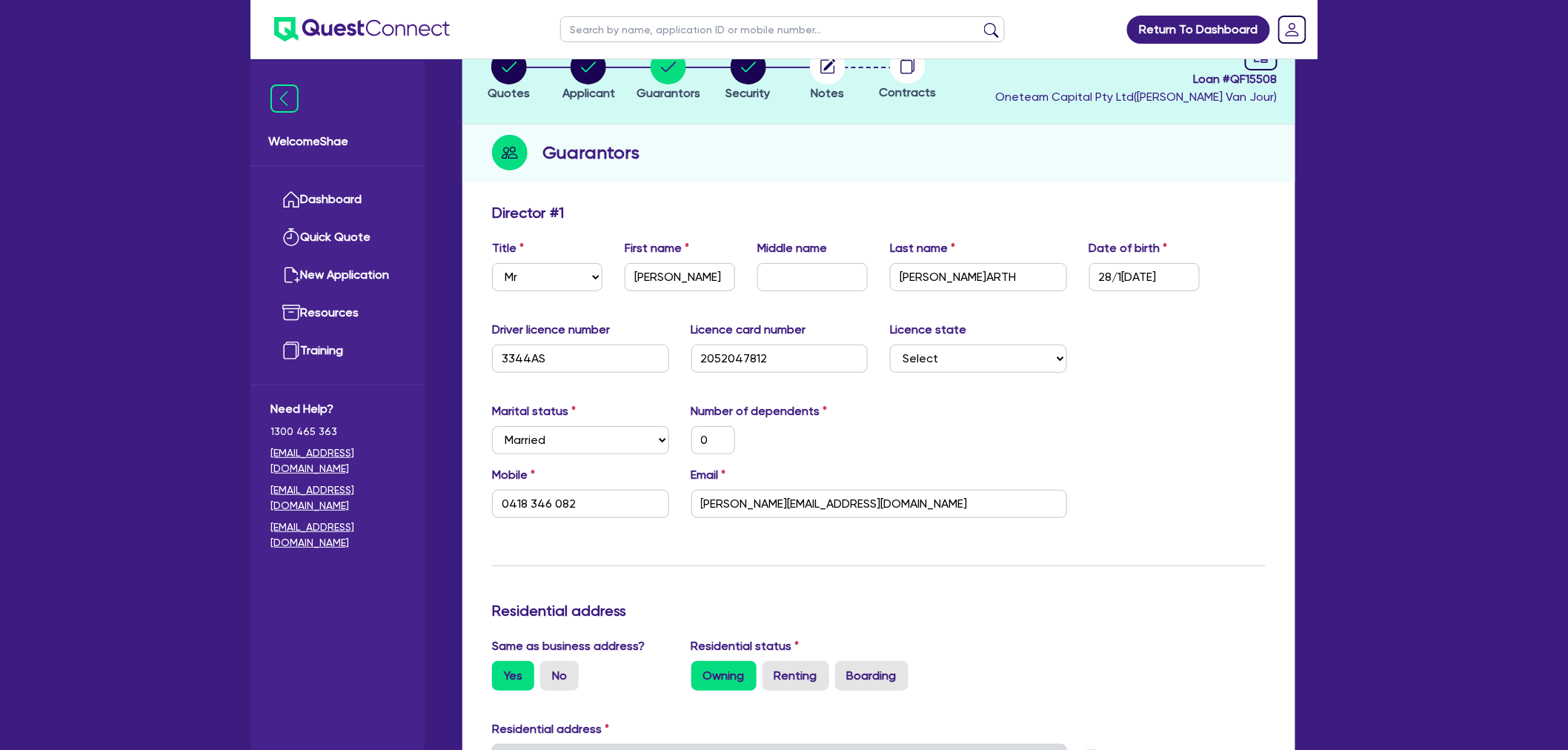
scroll to position [0, 0]
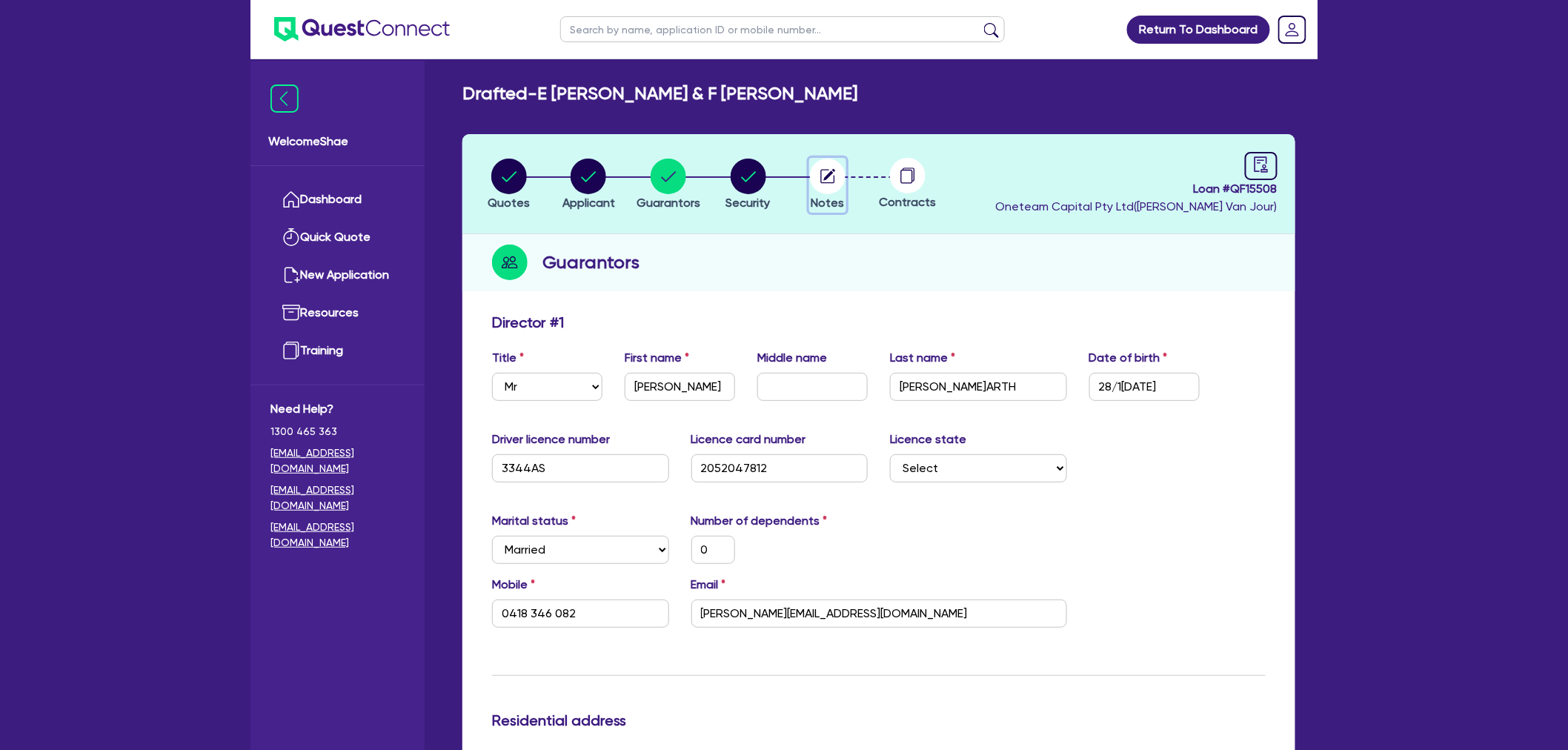
click at [839, 180] on circle "button" at bounding box center [827, 176] width 35 height 35
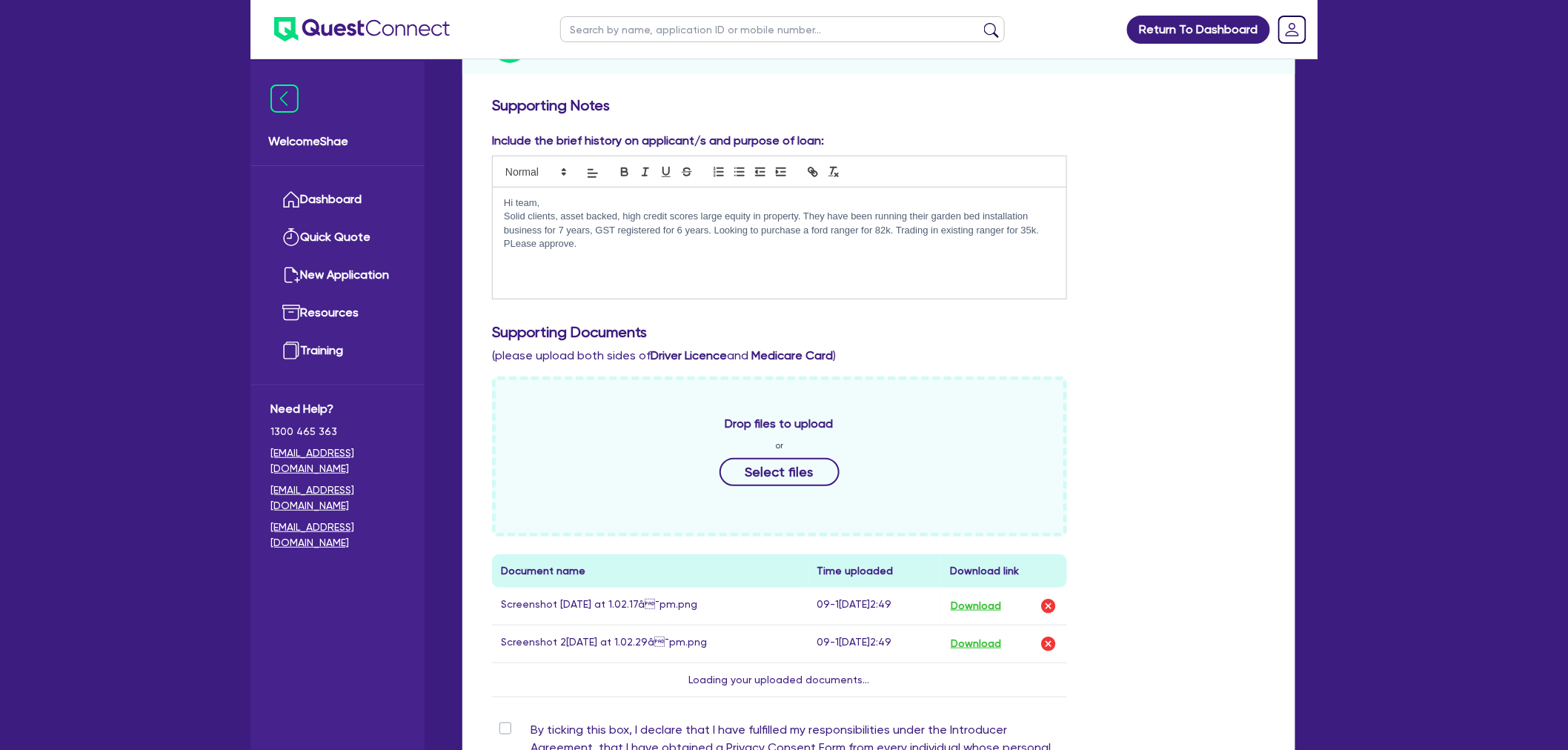
scroll to position [448, 0]
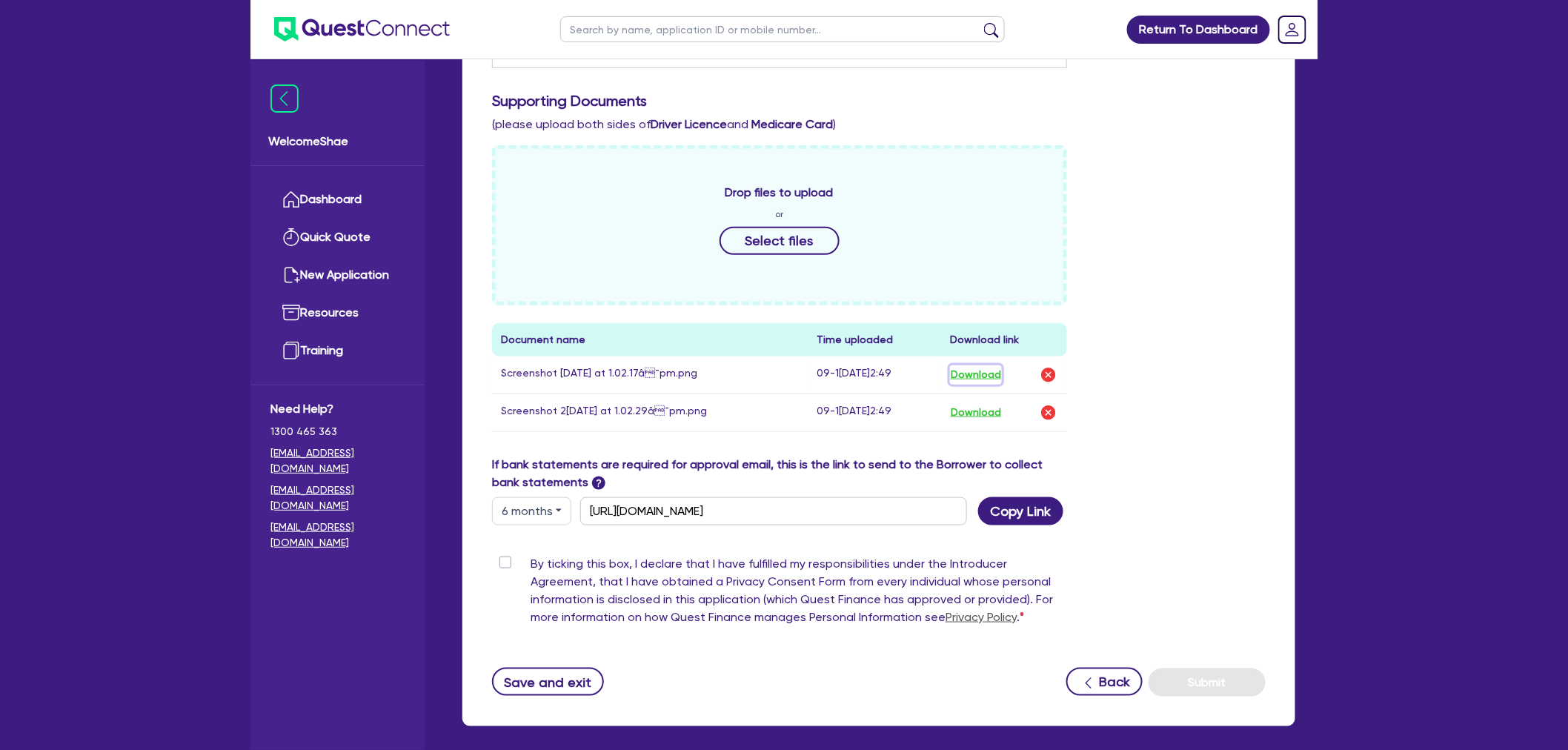
click at [984, 373] on button "Download" at bounding box center [976, 374] width 52 height 19
click at [981, 418] on button "Download" at bounding box center [976, 412] width 52 height 19
click at [111, 492] on div "Return To Dashboard Edit Profile Logout Welcome Shae Dashboard Quick Quote New …" at bounding box center [784, 185] width 1568 height 1265
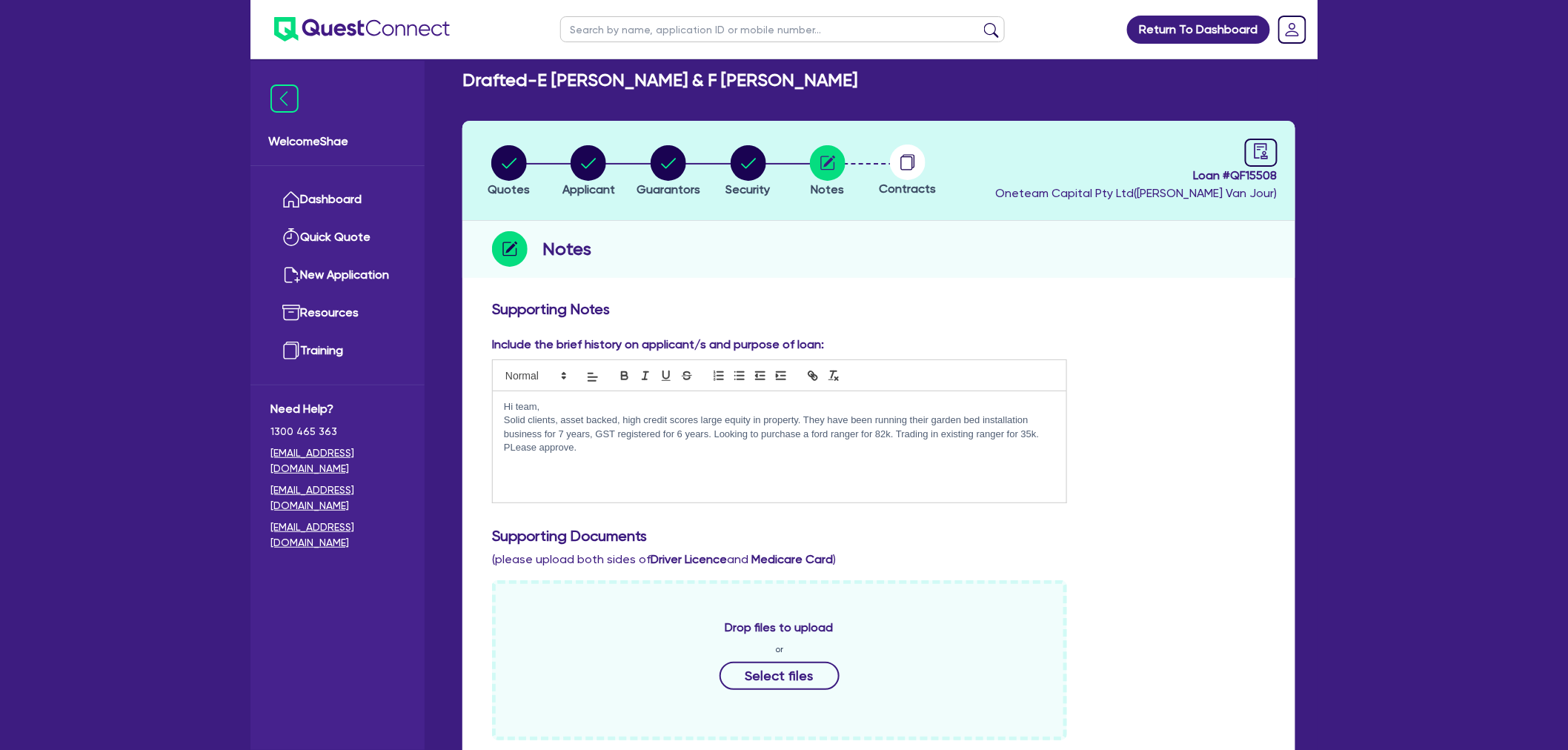
scroll to position [0, 0]
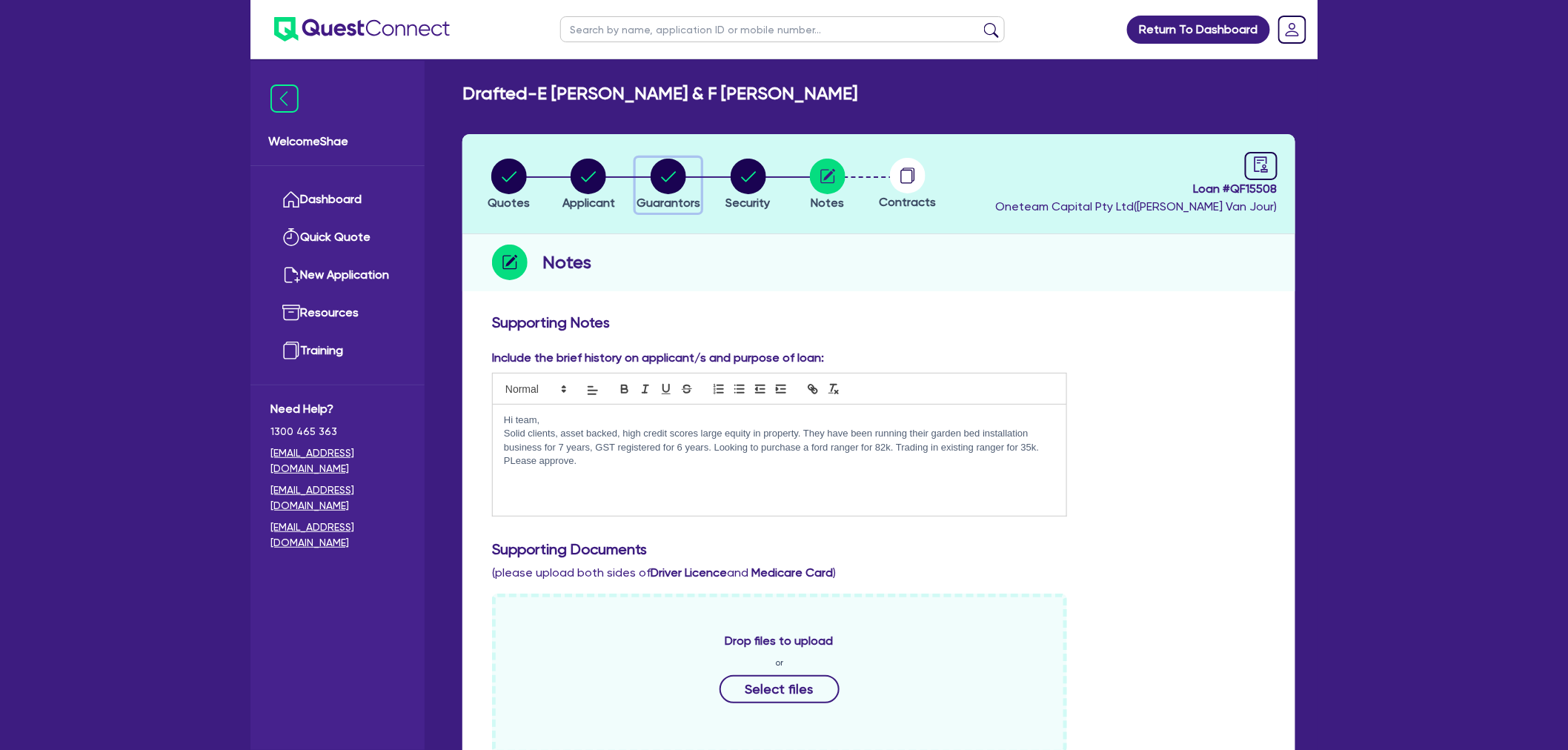
click at [675, 199] on span "Guarantors" at bounding box center [669, 202] width 64 height 14
select select "MR"
select select "[GEOGRAPHIC_DATA]"
select select "MARRIED"
select select "VEHICLE"
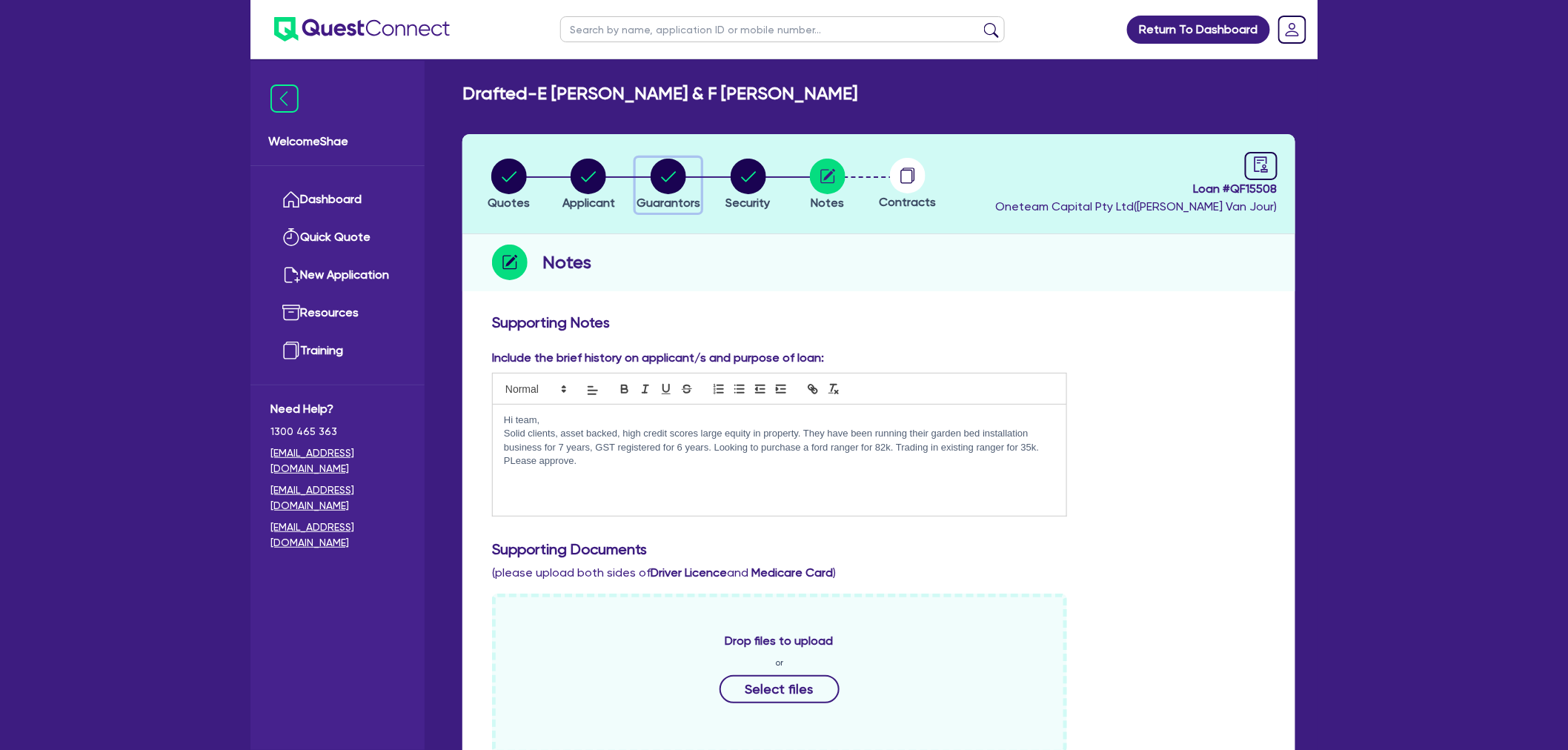
select select "CASH"
select select "MORTGAGE"
select select "MRS"
select select "[GEOGRAPHIC_DATA]"
select select "MARRIED"
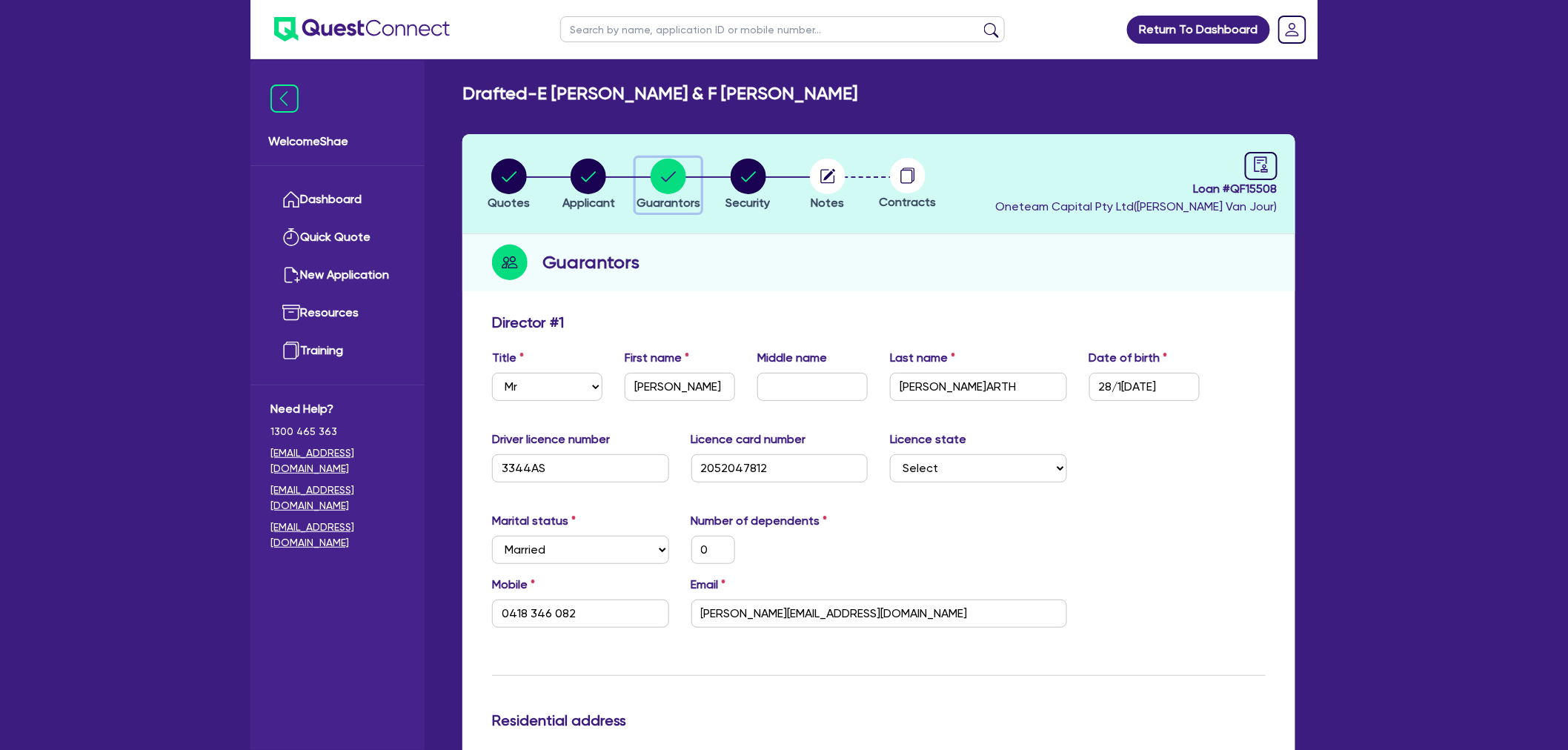
scroll to position [247, 0]
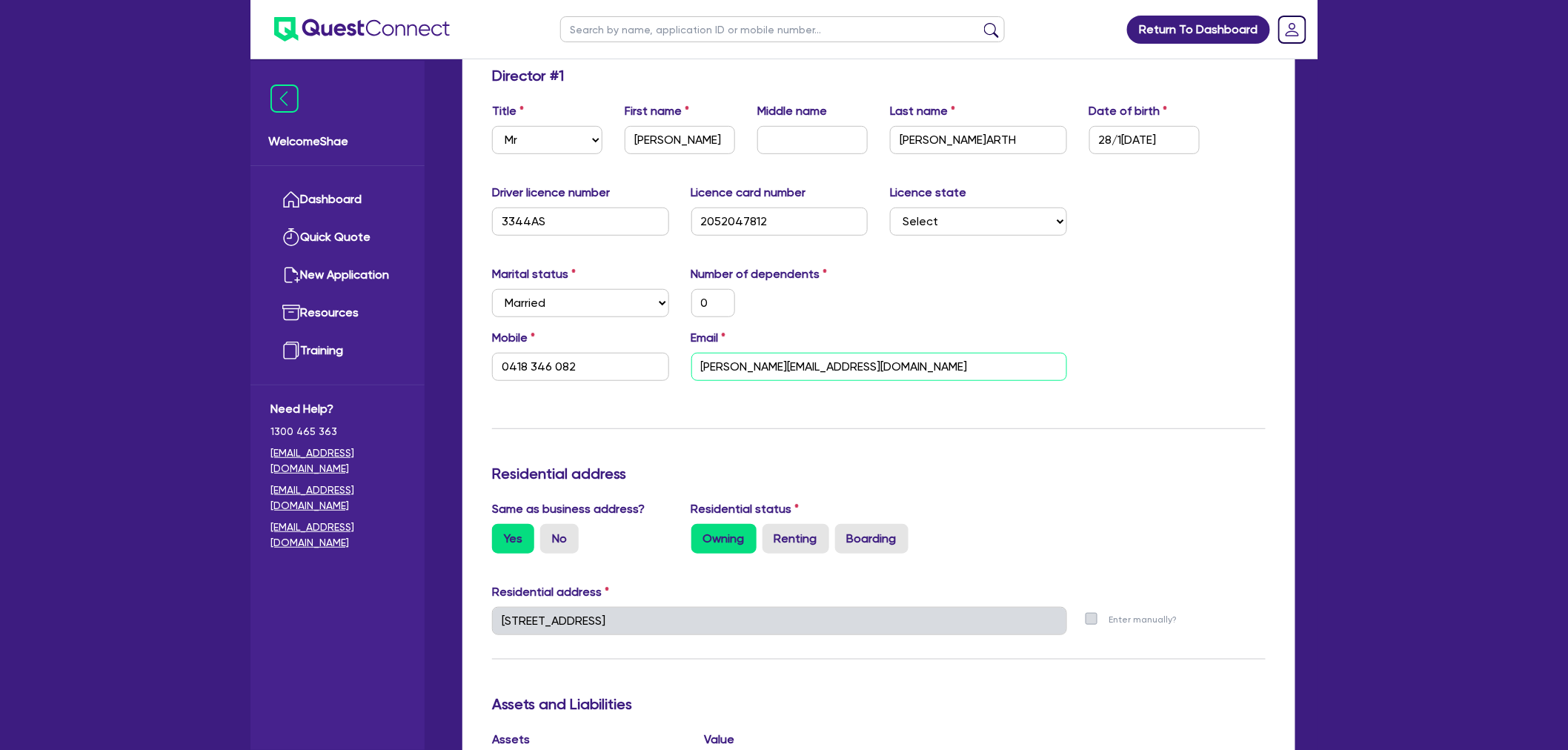
click at [799, 357] on input "[PERSON_NAME][EMAIL_ADDRESS][DOMAIN_NAME]" at bounding box center [880, 367] width 376 height 28
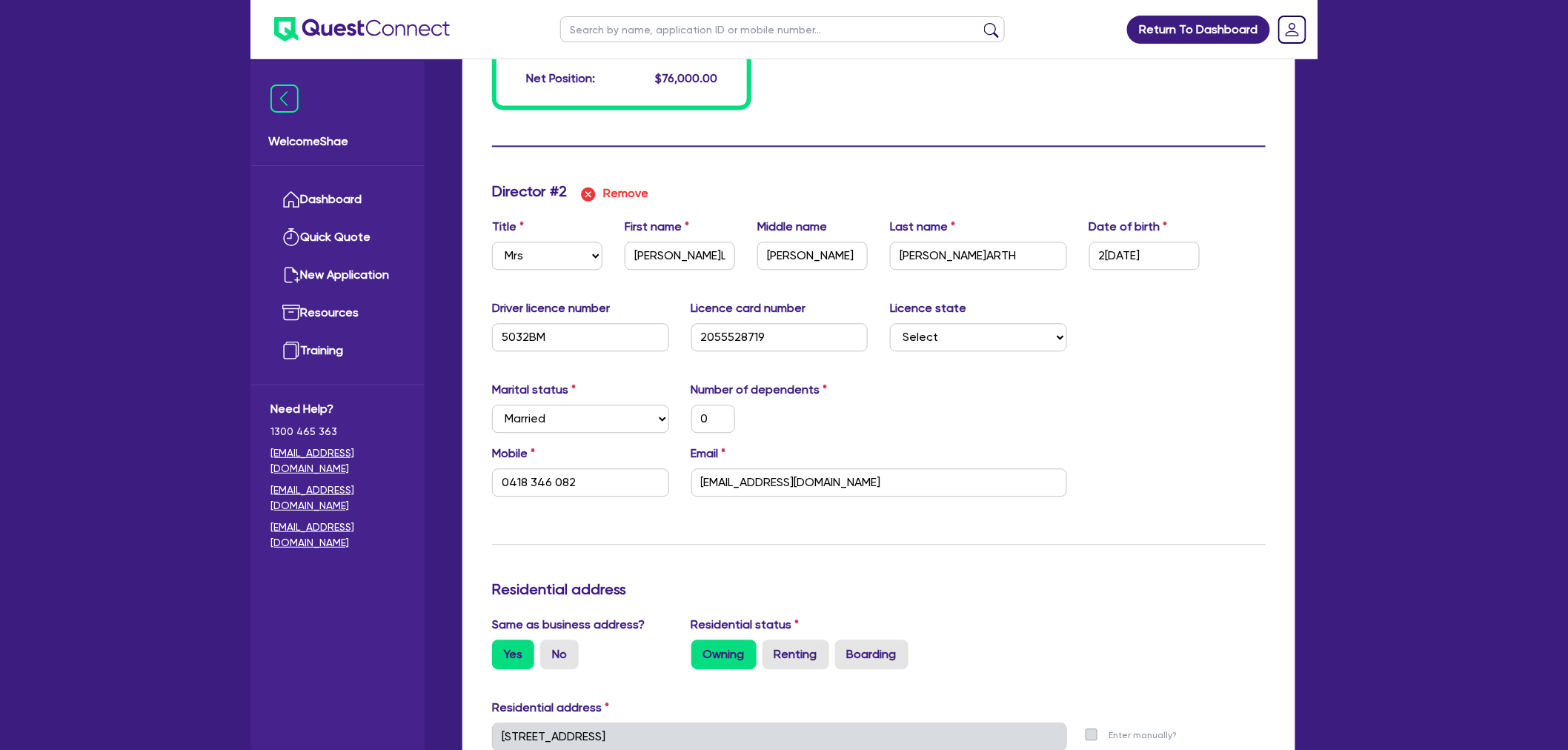
scroll to position [1399, 0]
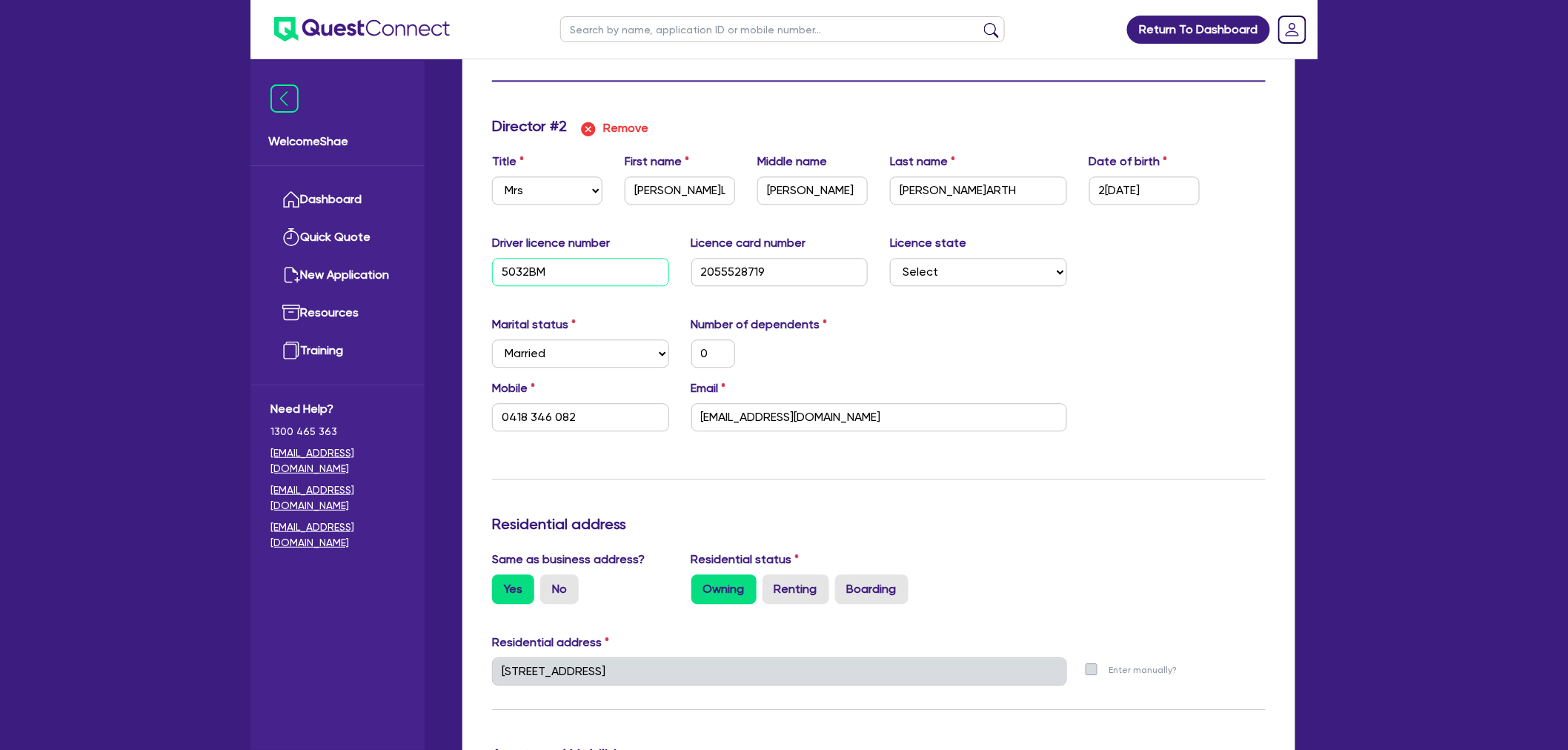
click at [510, 268] on input "5032BM" at bounding box center [581, 272] width 177 height 28
click at [161, 432] on div "Return To Dashboard Edit Profile Logout Welcome Shae Dashboard Quick Quote New …" at bounding box center [784, 17] width 1568 height 2833
click at [769, 418] on input "[EMAIL_ADDRESS][DOMAIN_NAME]" at bounding box center [880, 417] width 376 height 28
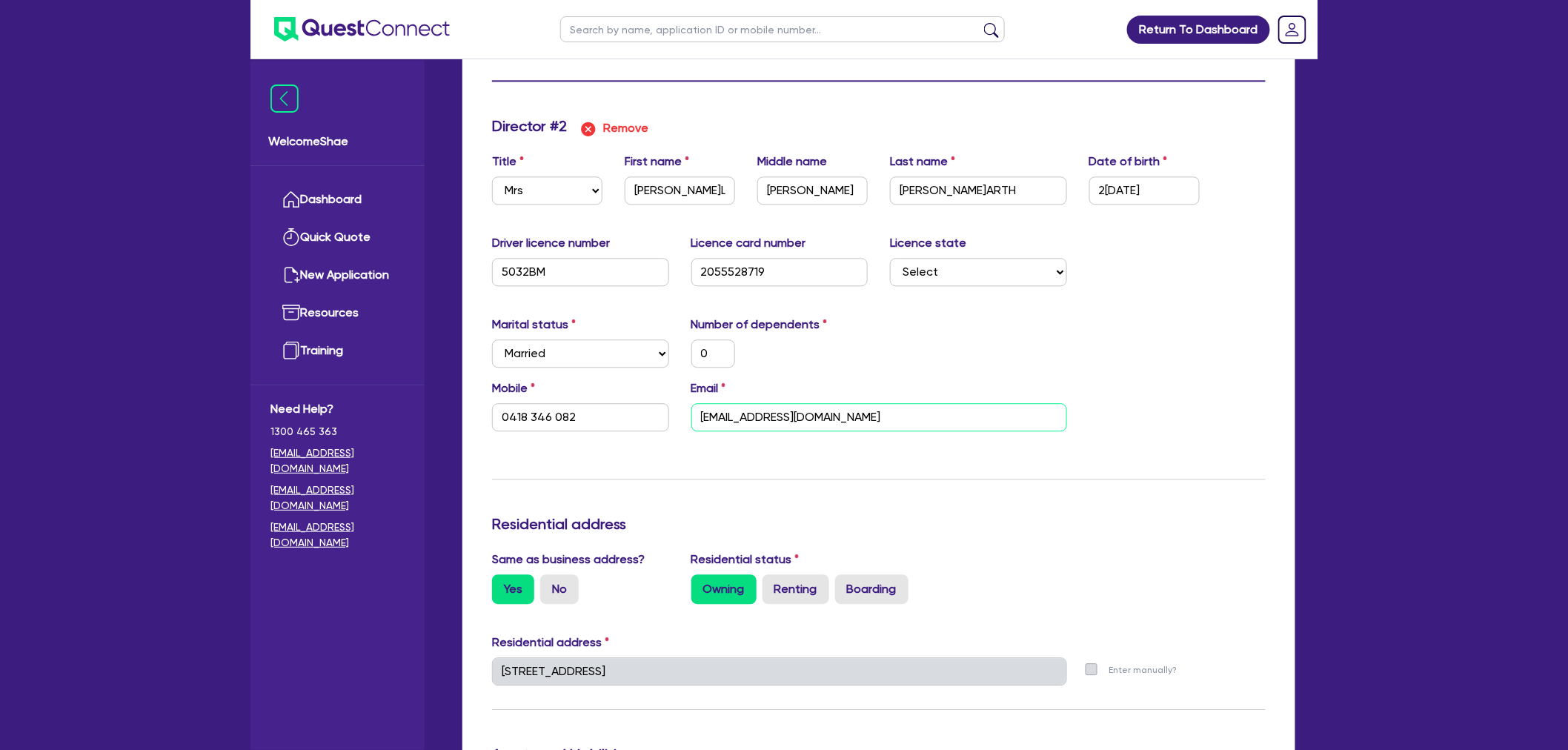
click at [769, 418] on input "[EMAIL_ADDRESS][DOMAIN_NAME]" at bounding box center [880, 417] width 376 height 28
click at [1097, 553] on div "Same as business address? Yes No Residential status Owning Renting Boarding" at bounding box center [879, 583] width 796 height 65
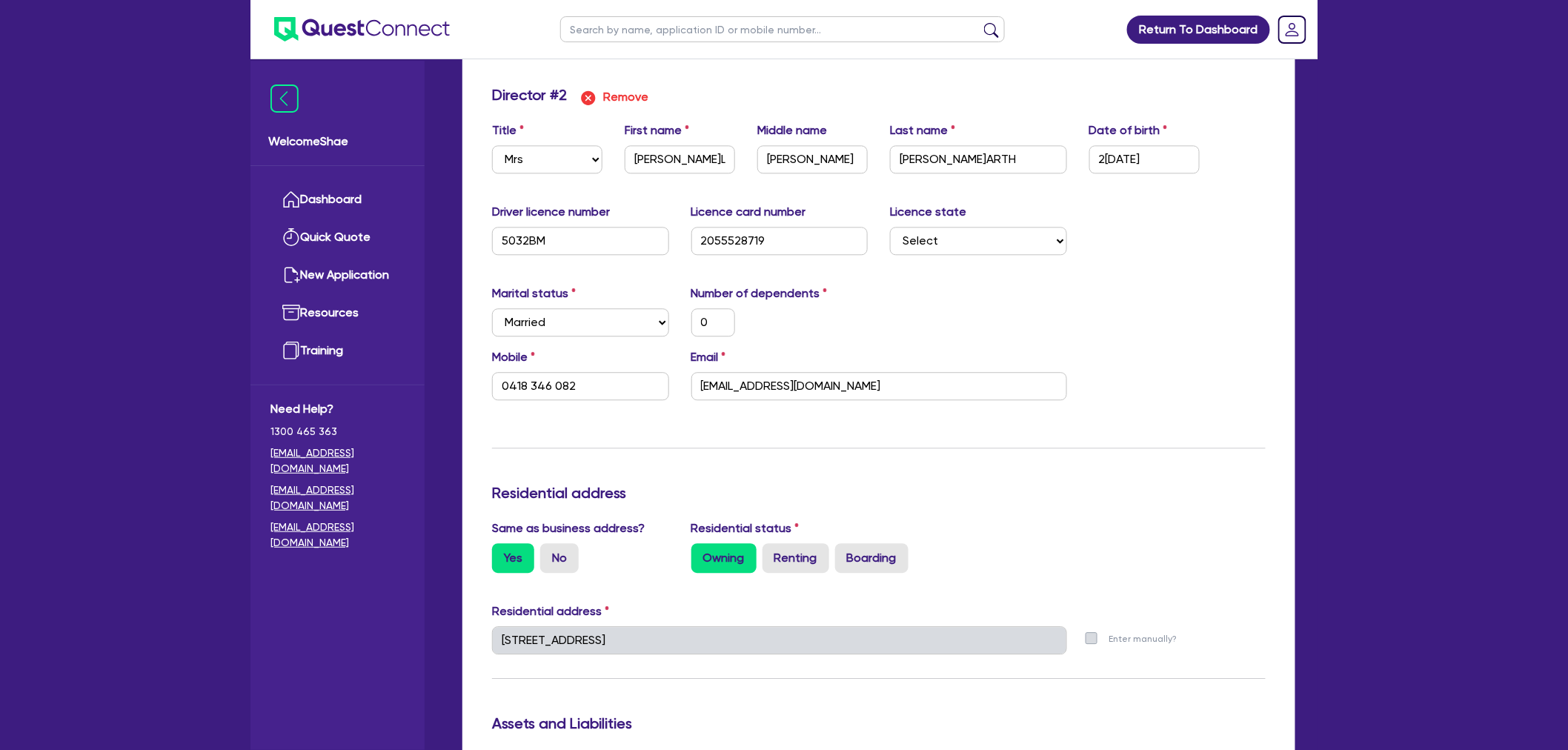
scroll to position [1565, 0]
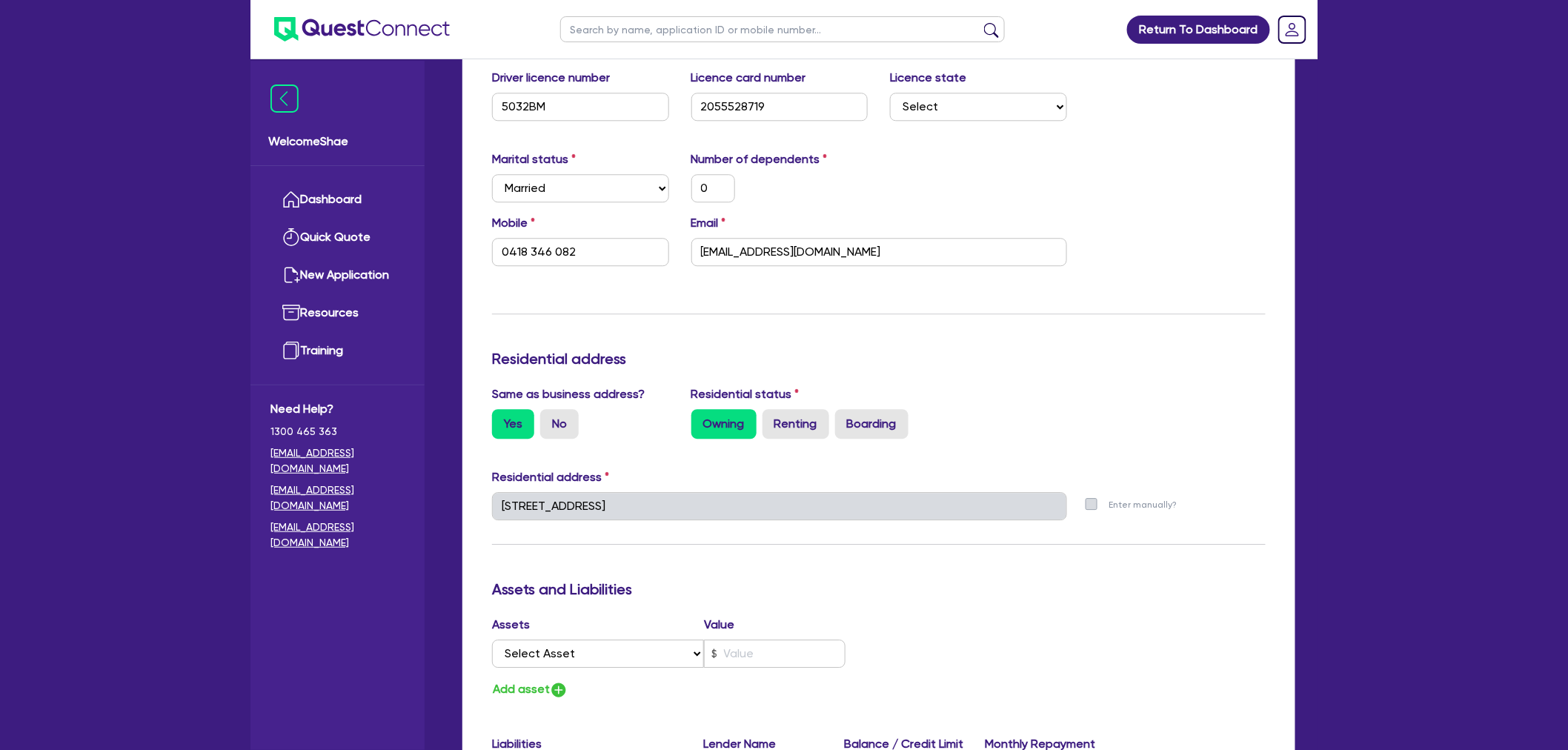
drag, startPoint x: 89, startPoint y: 667, endPoint x: 103, endPoint y: 657, distance: 17.2
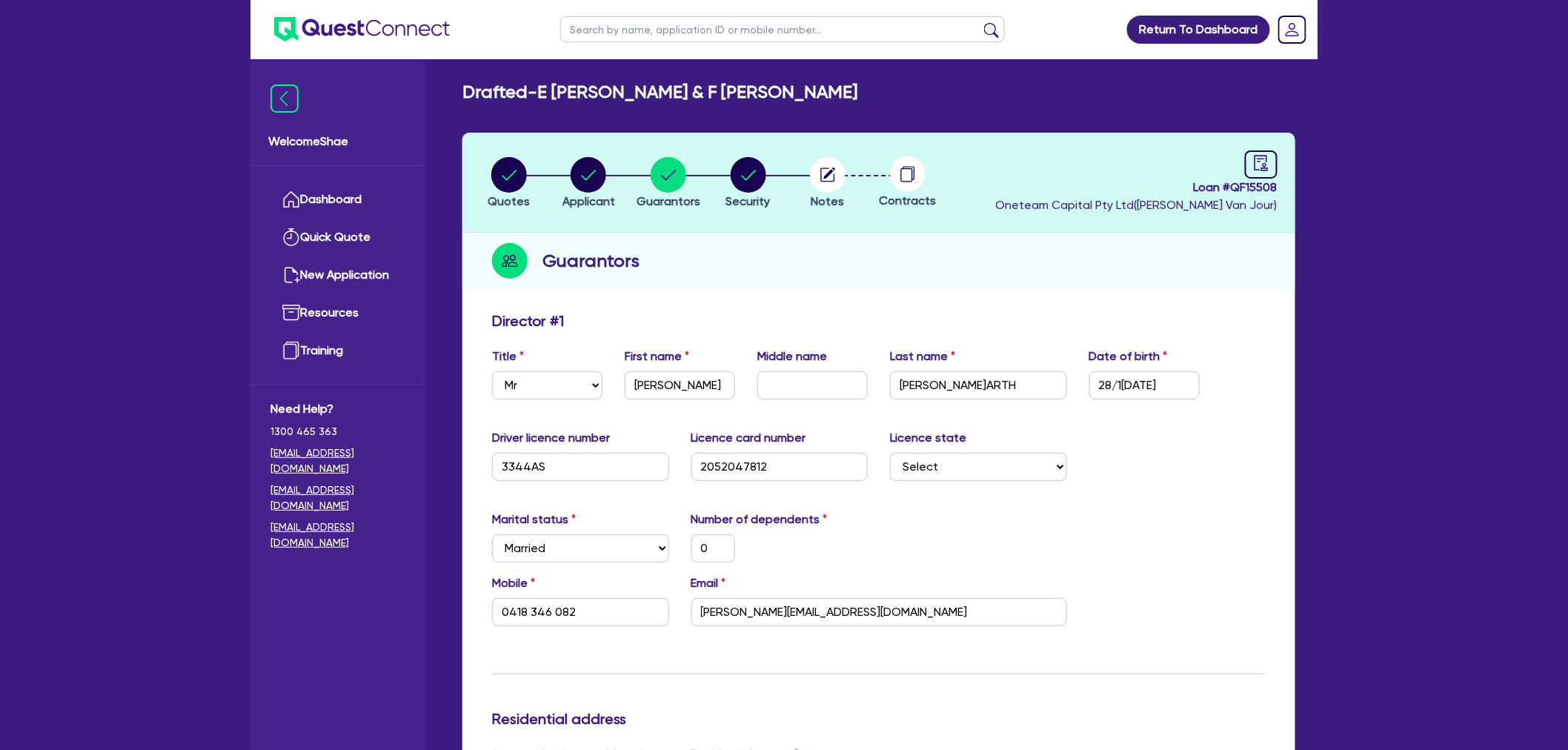
scroll to position [0, 0]
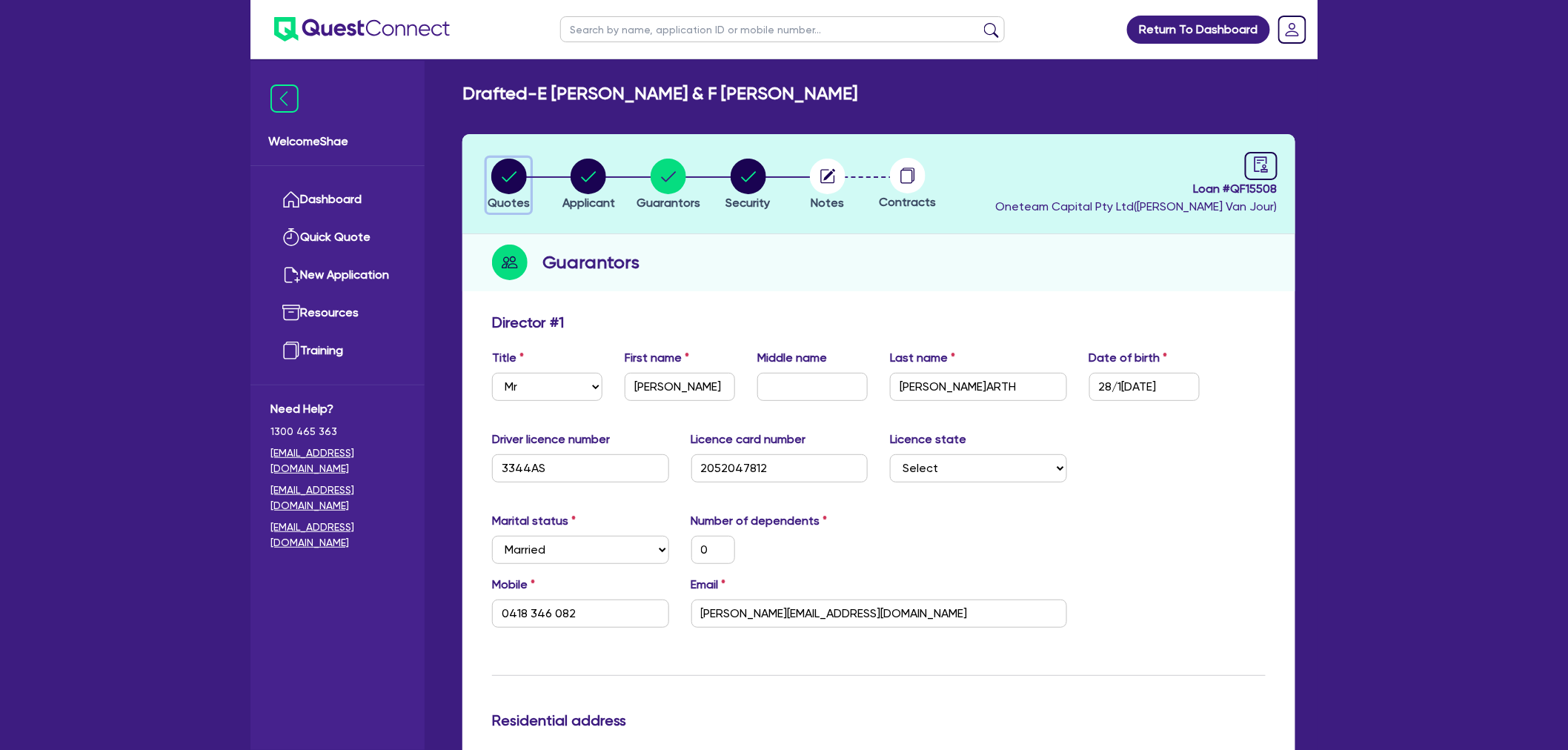
click at [526, 185] on icon "button" at bounding box center [509, 176] width 35 height 35
select select "Other"
select select "CARS_AND_LIGHT_TRUCKS"
select select "PASSENGER_VEHICLES"
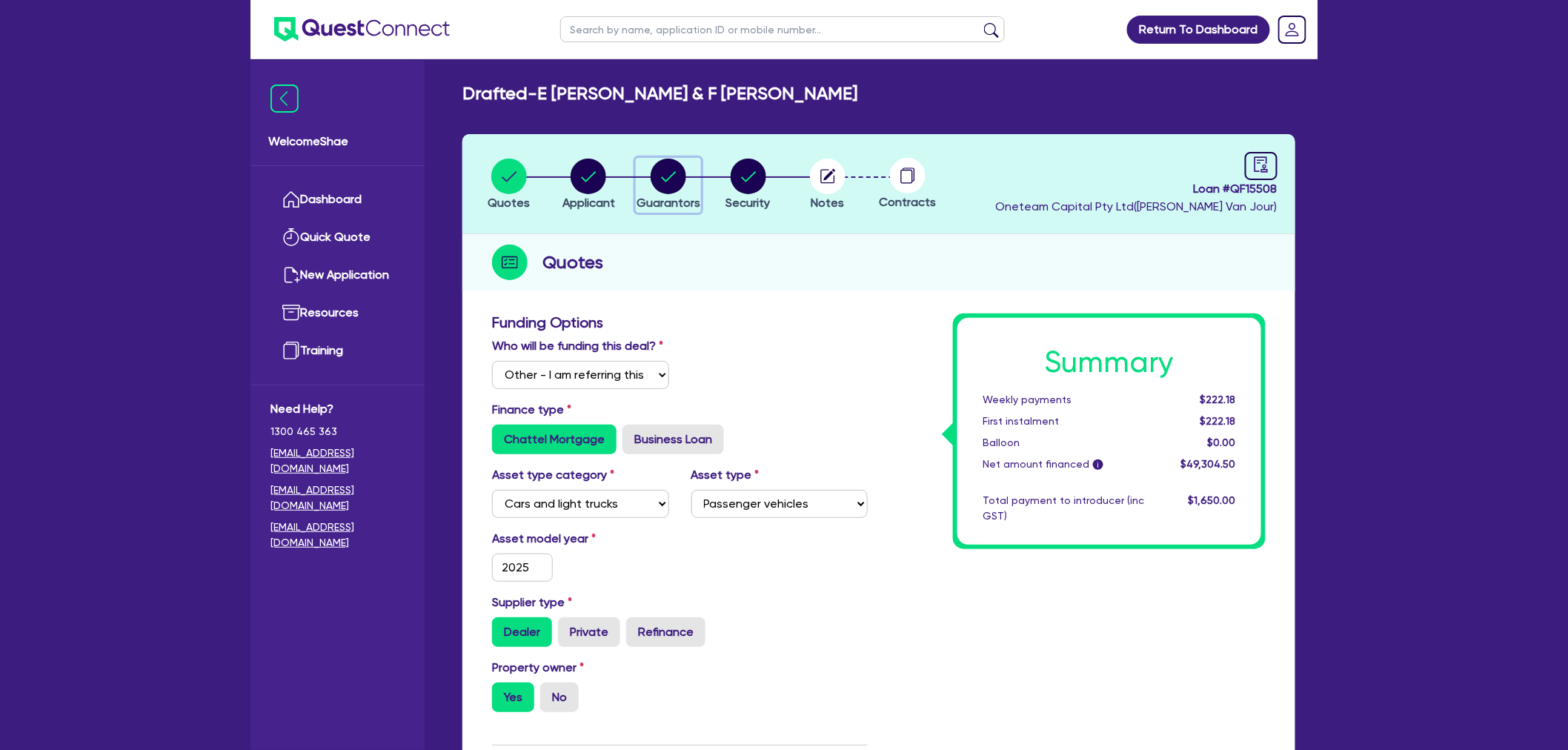
click at [694, 195] on span "Guarantors" at bounding box center [669, 202] width 64 height 14
select select "MR"
select select "[GEOGRAPHIC_DATA]"
select select "MARRIED"
select select "VEHICLE"
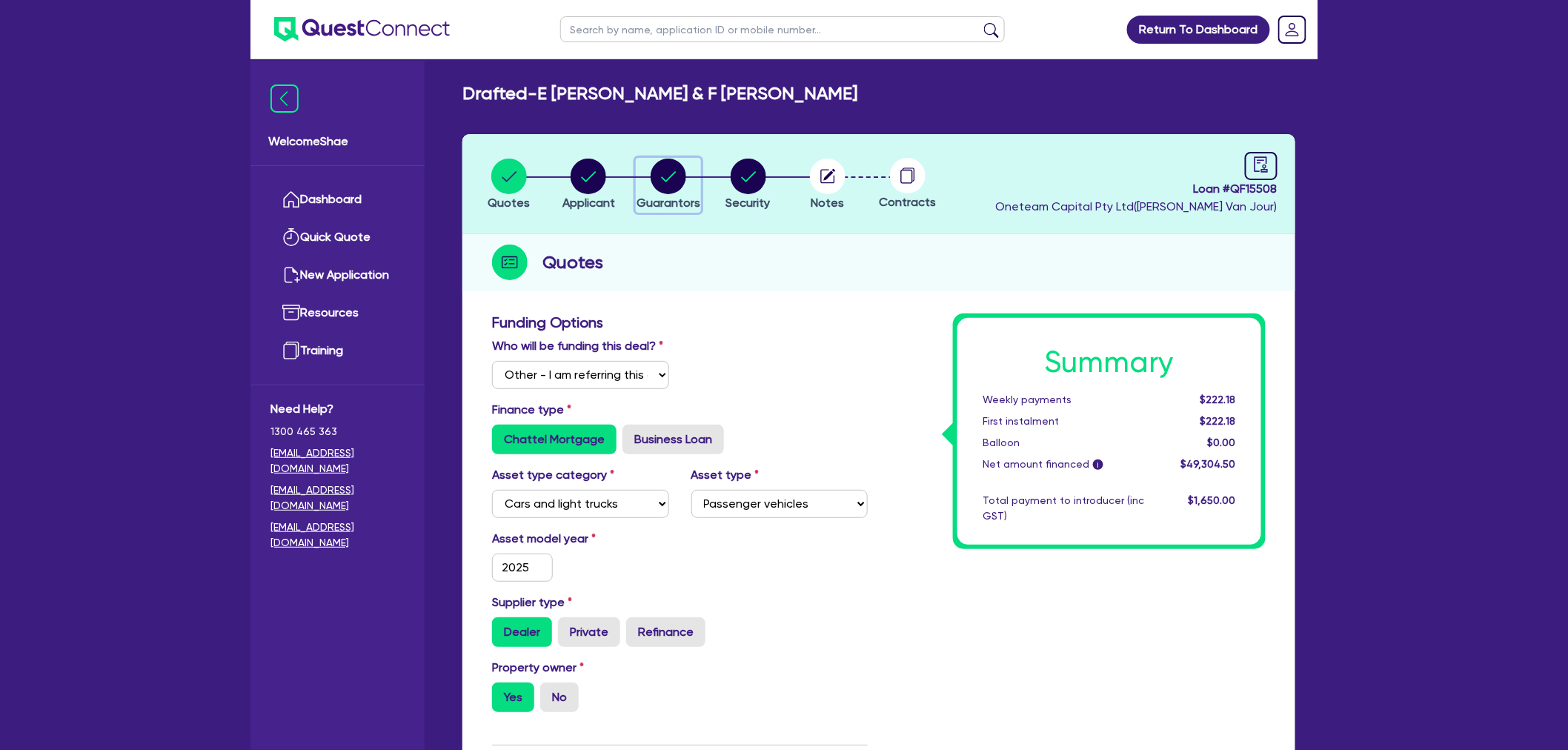
select select "CASH"
select select "MORTGAGE"
select select "MRS"
select select "[GEOGRAPHIC_DATA]"
select select "MARRIED"
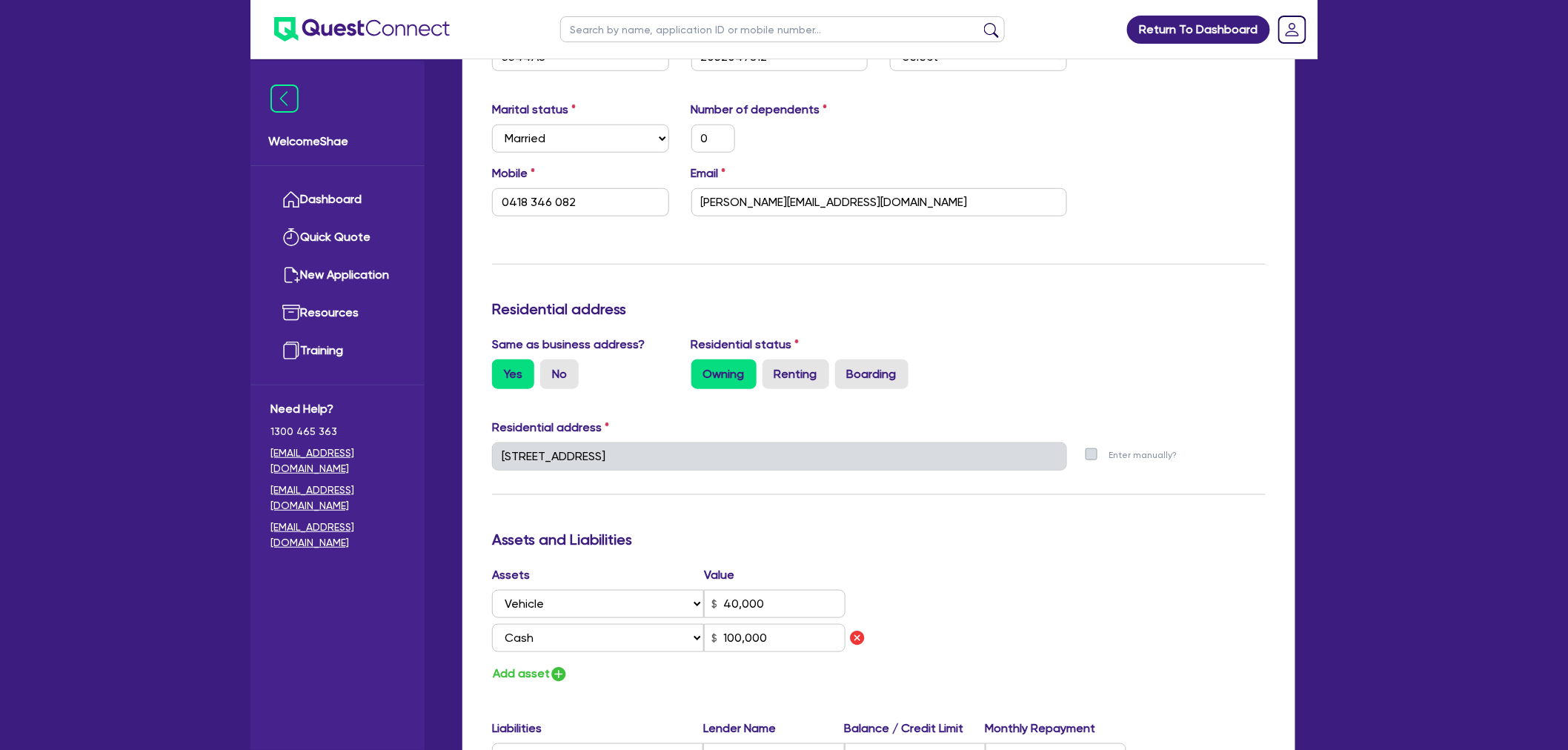
scroll to position [576, 0]
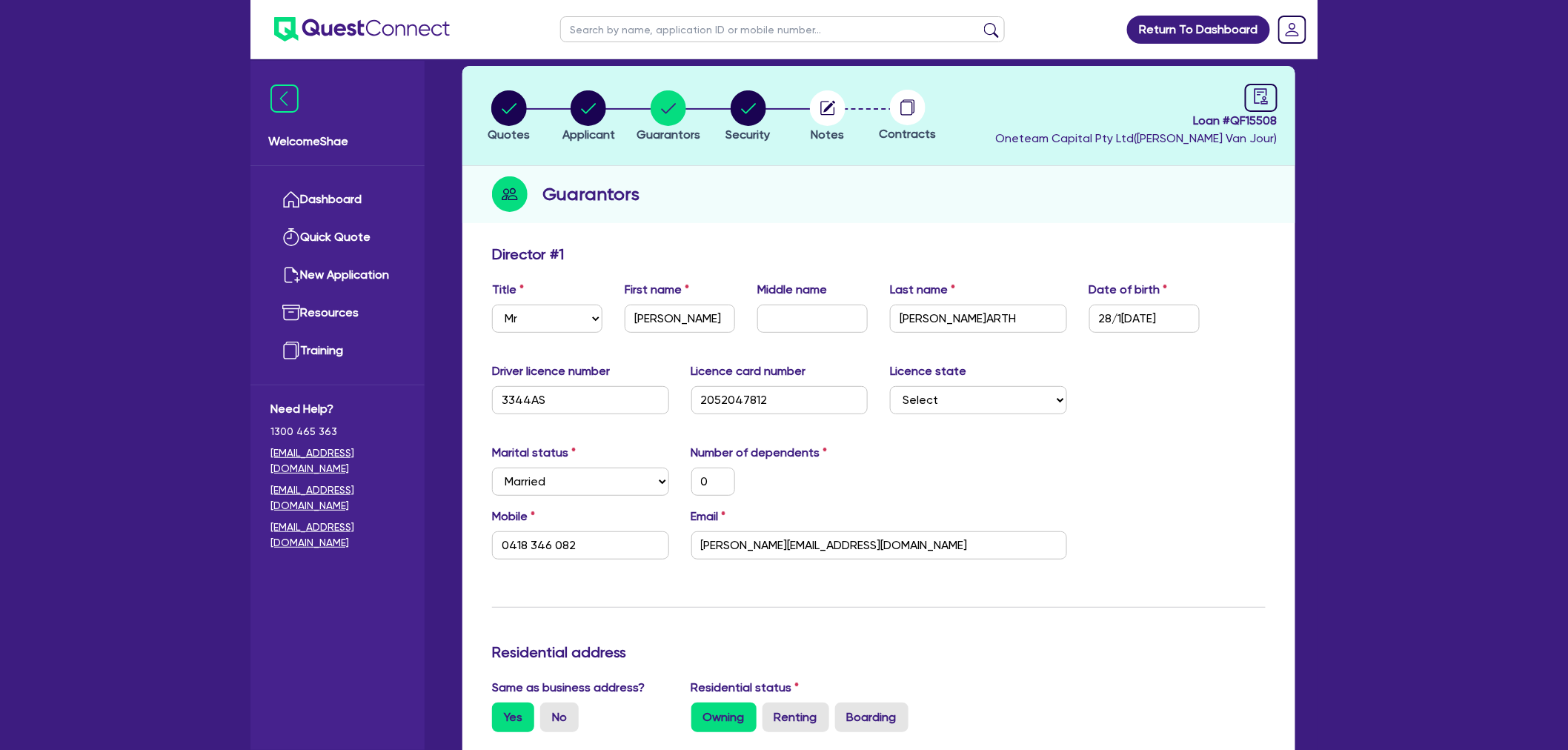
scroll to position [0, 0]
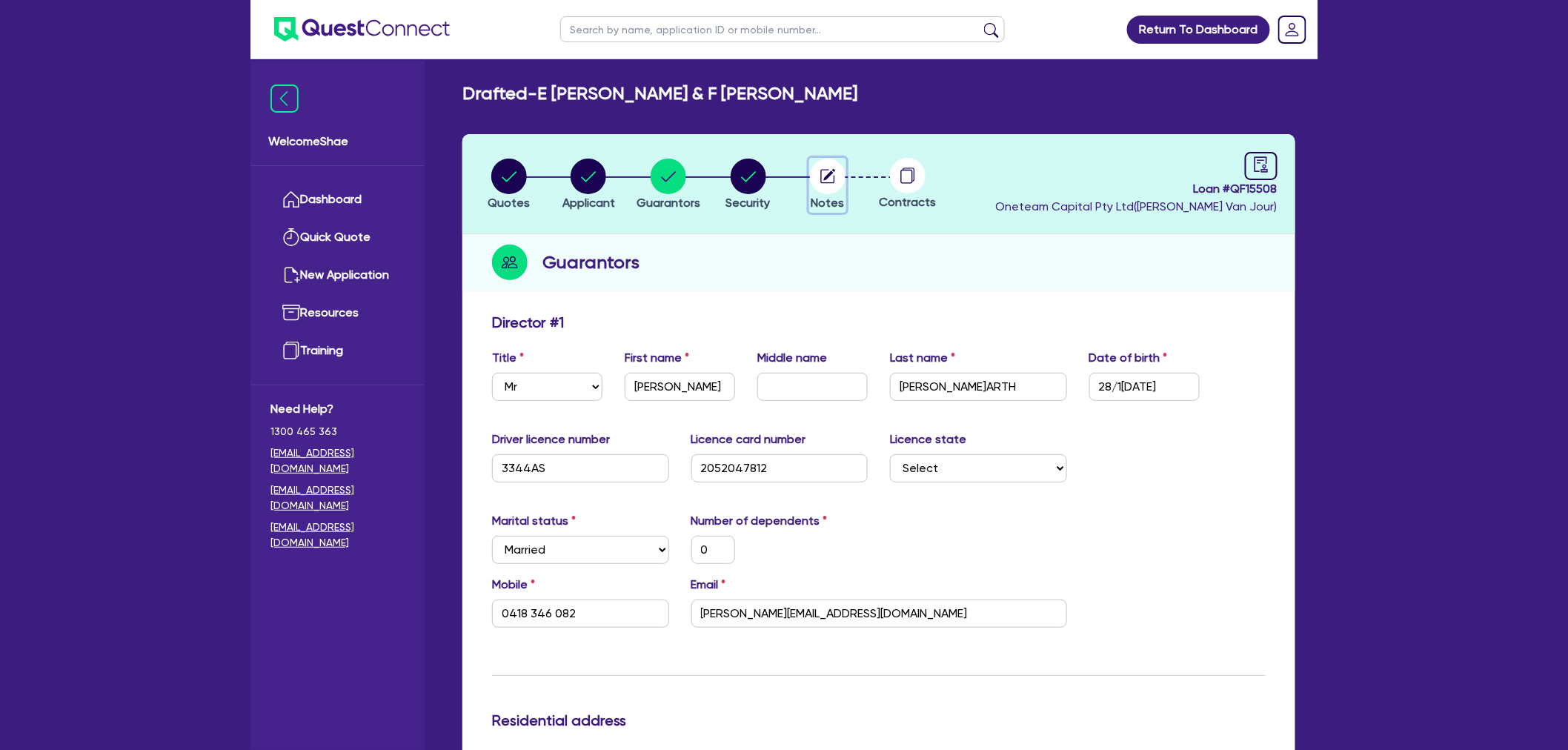
click at [824, 181] on icon "button" at bounding box center [828, 176] width 14 height 14
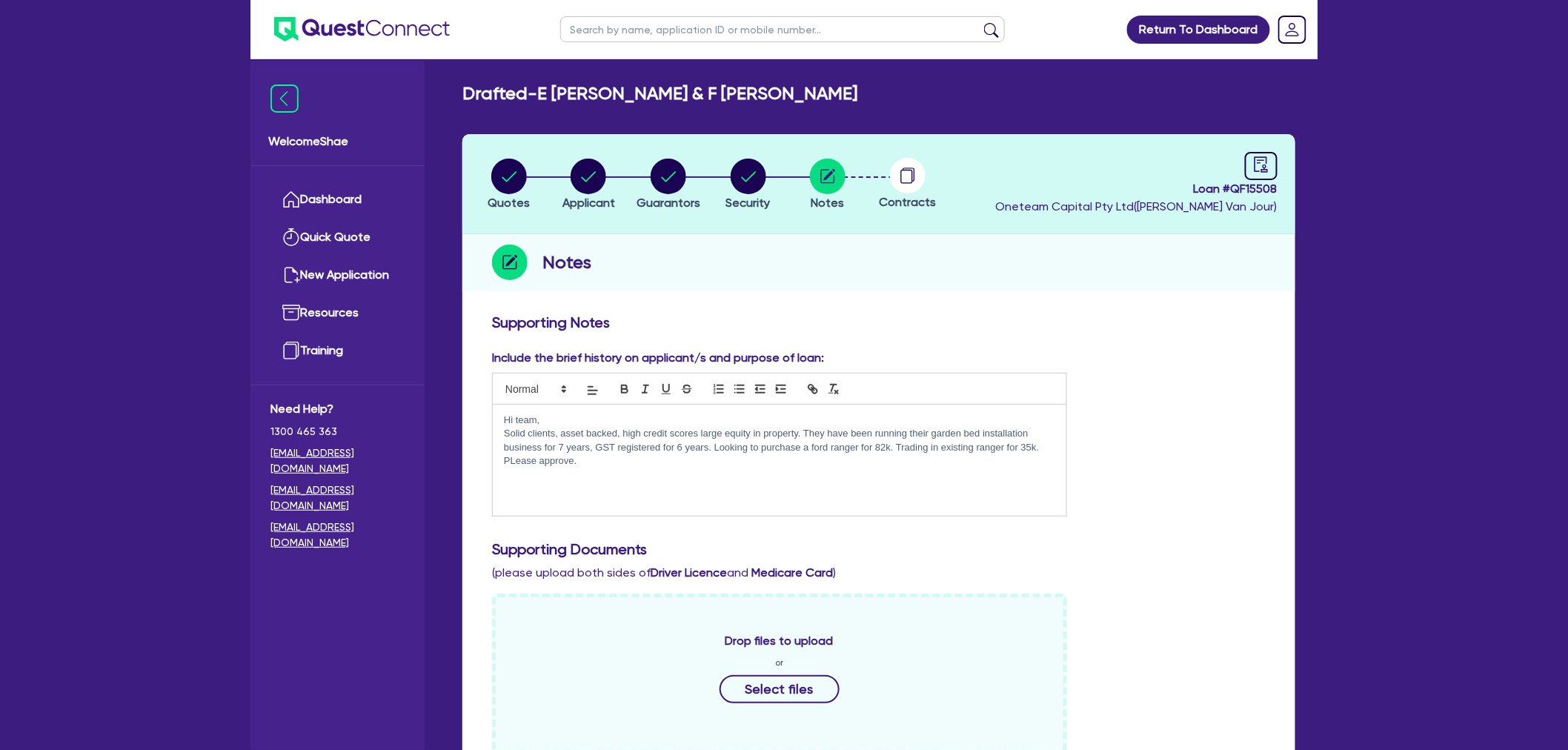
click at [1088, 682] on div "Drop files to upload or Select files Document name Time uploaded Download link …" at bounding box center [879, 749] width 796 height 310
